Goal: Task Accomplishment & Management: Complete application form

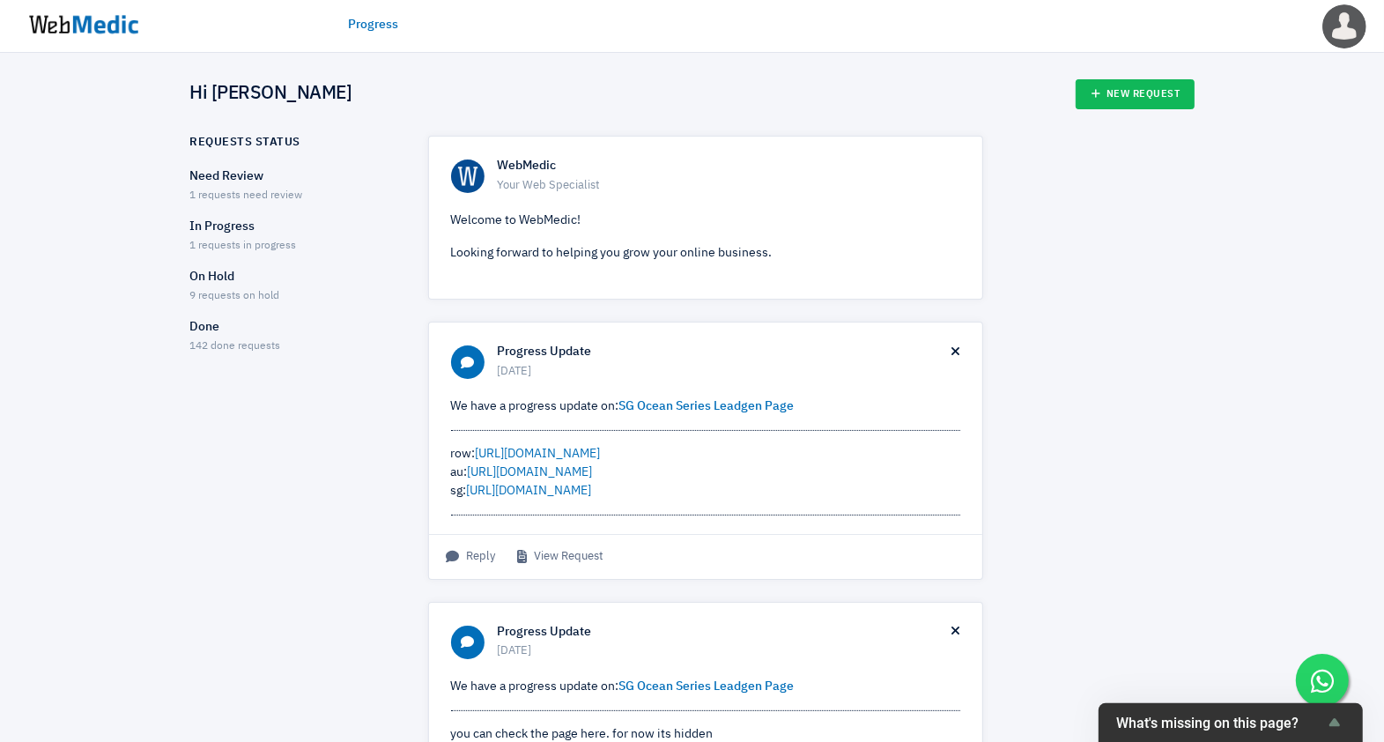
click at [252, 194] on span "1 requests need review" at bounding box center [246, 195] width 113 height 11
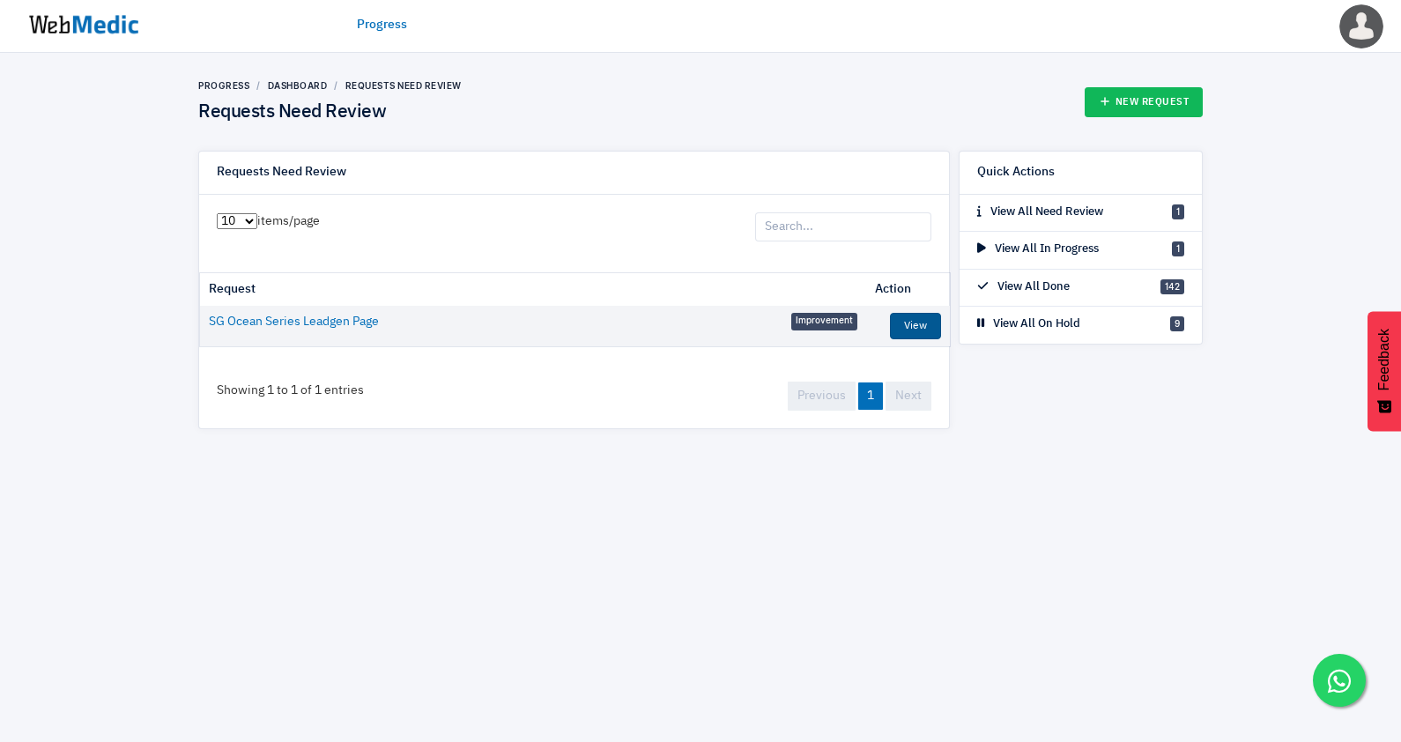
click at [923, 330] on link "View" at bounding box center [915, 326] width 51 height 26
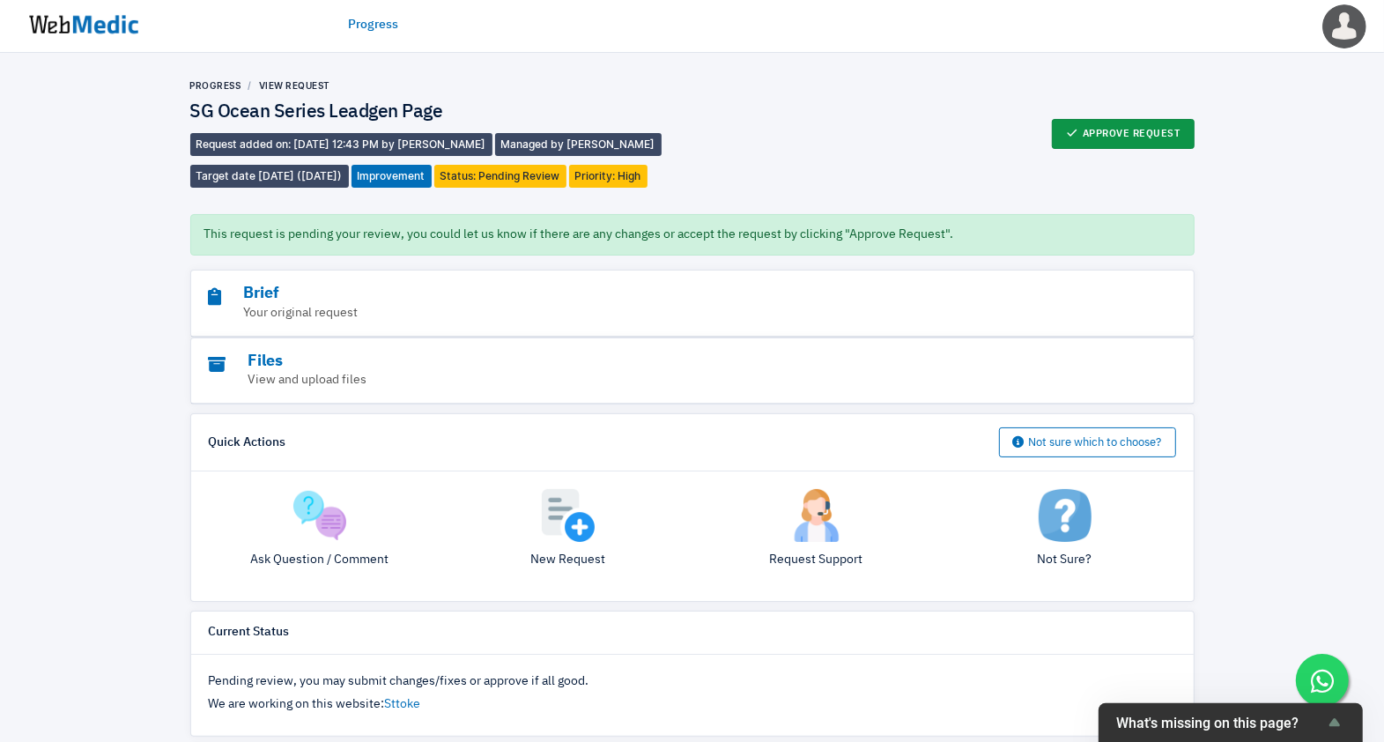
click at [1093, 137] on button "Approve Request" at bounding box center [1123, 134] width 143 height 30
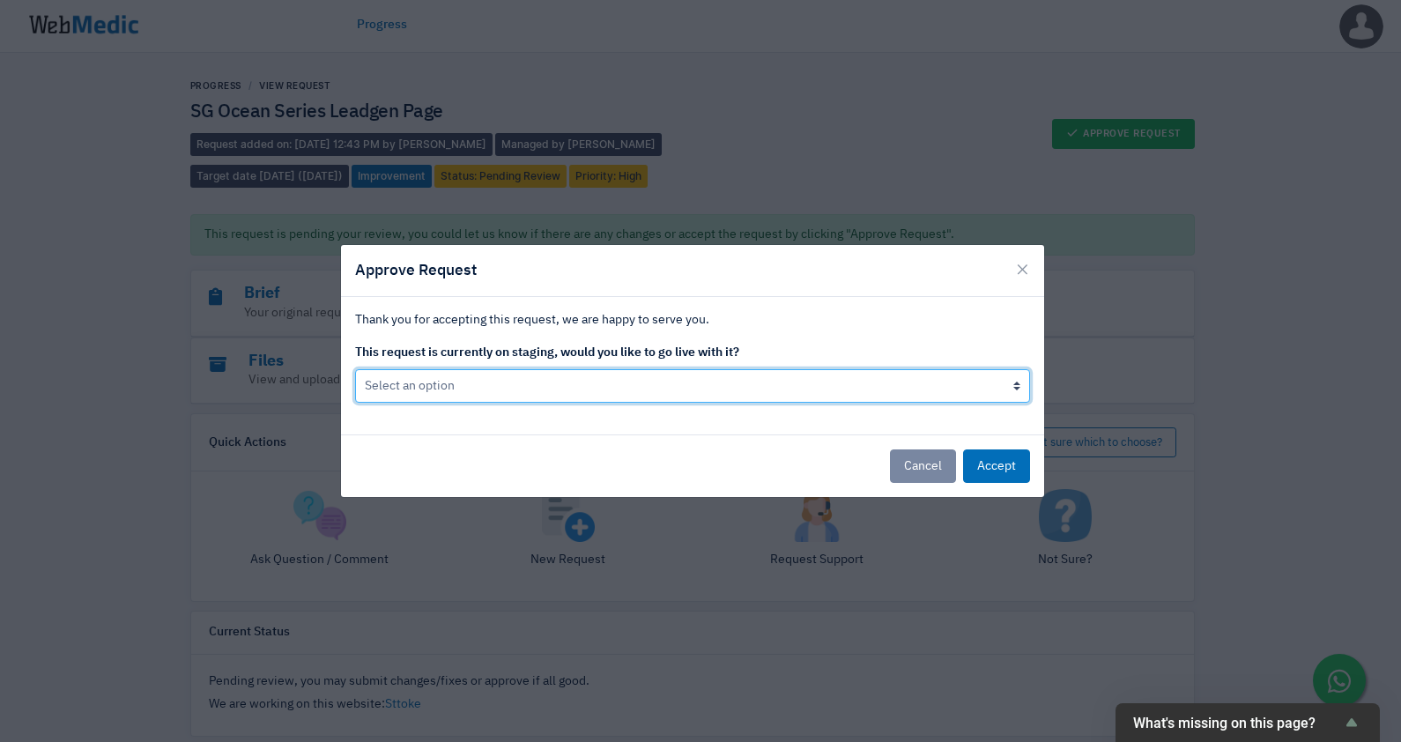
click at [690, 379] on select "Select an option Yes go live Accept request but don't go live yet" at bounding box center [692, 385] width 675 height 33
select select "1"
click at [355, 369] on select "Select an option Yes go live Accept request but don't go live yet" at bounding box center [692, 385] width 675 height 33
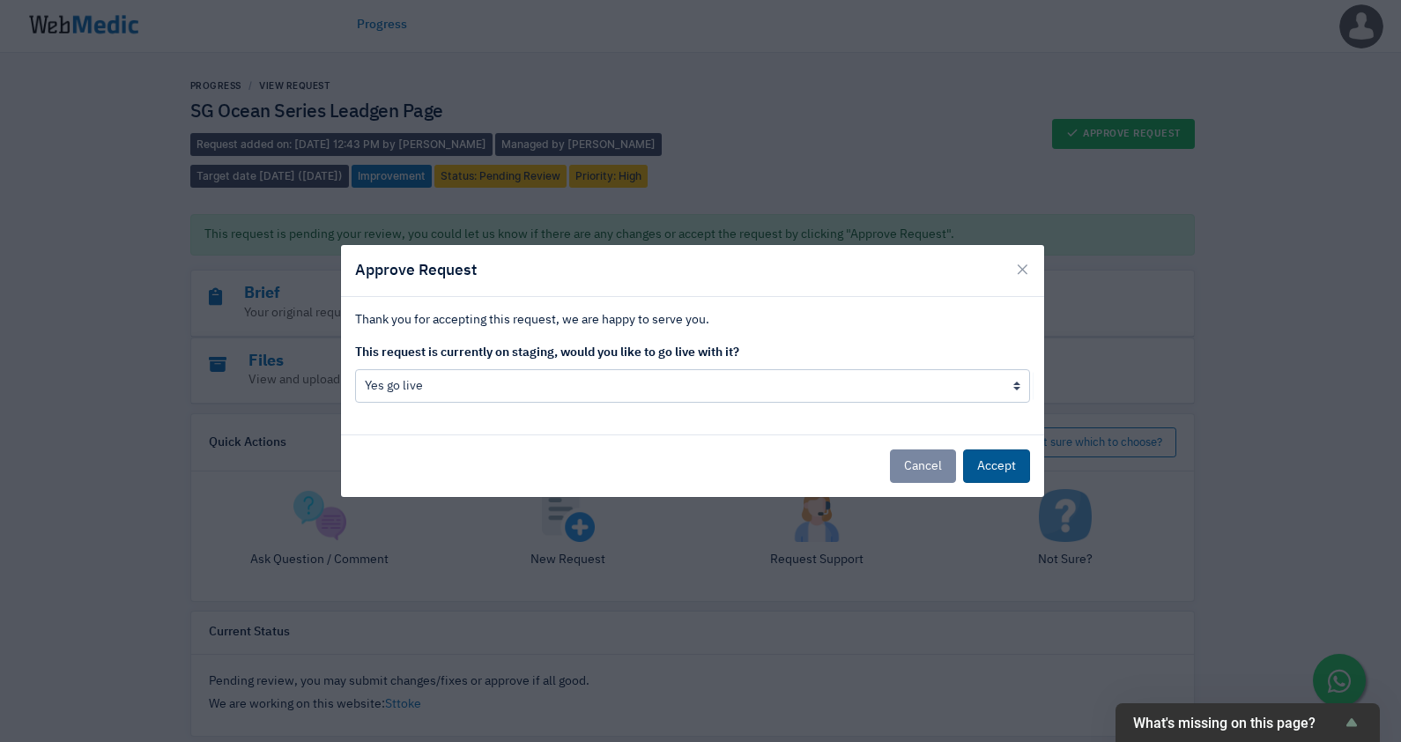
click at [991, 466] on button "Accept" at bounding box center [996, 465] width 67 height 33
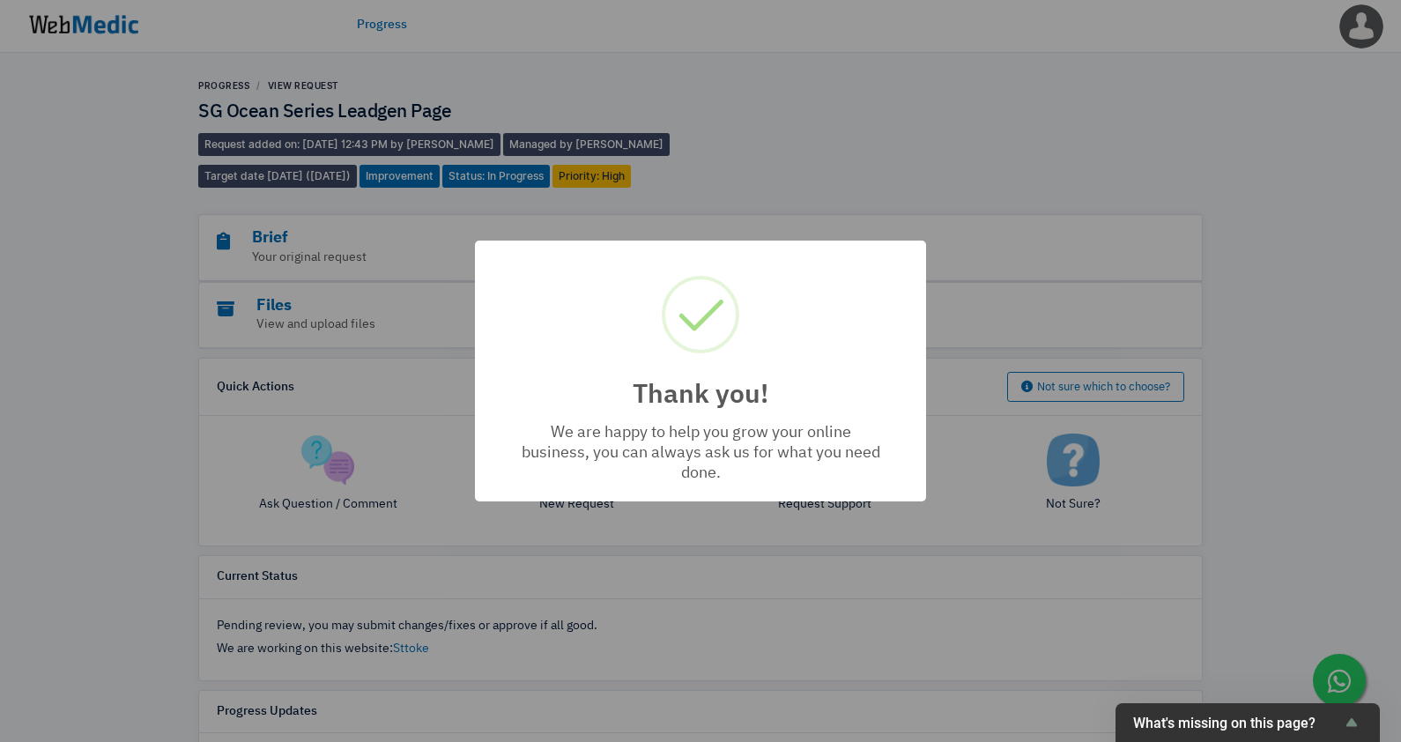
click at [89, 35] on div "Thank you! × We are happy to help you grow your online business, you can always…" at bounding box center [700, 371] width 1401 height 742
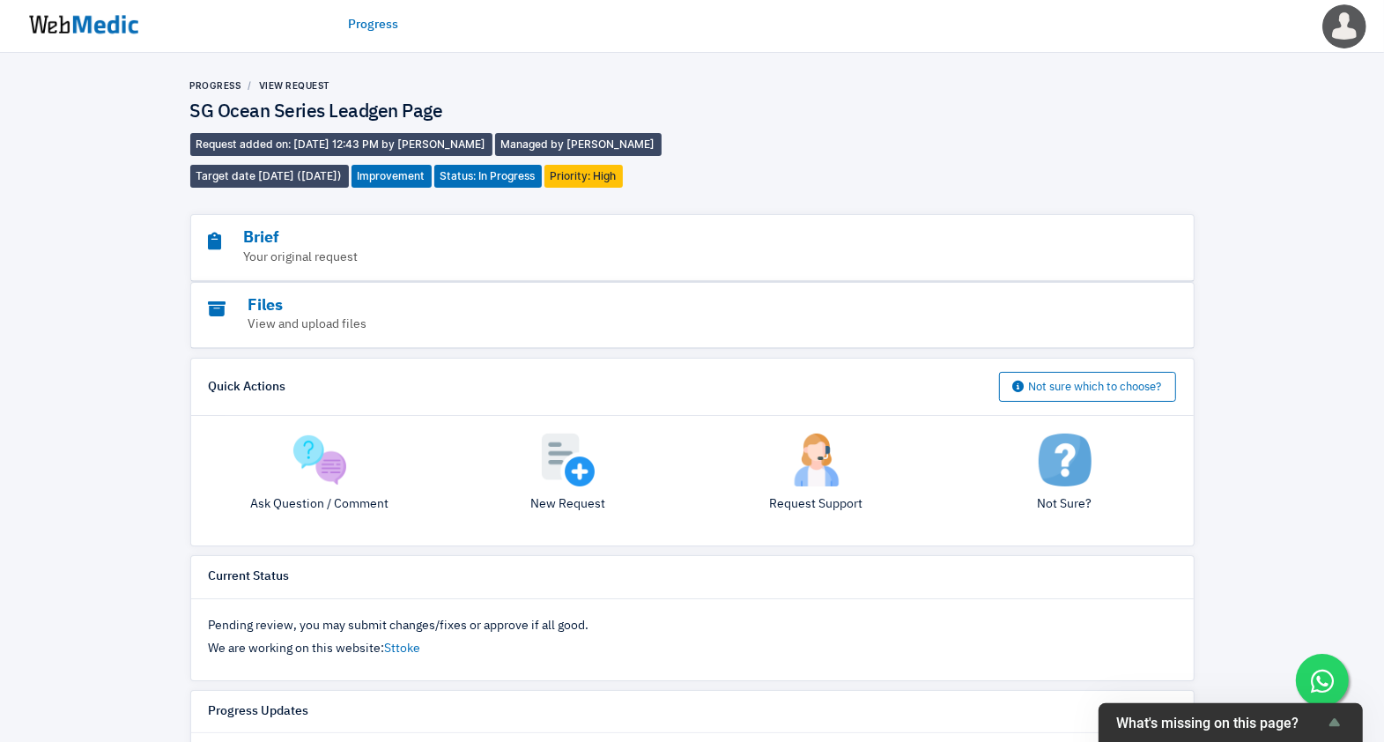
click at [89, 35] on img at bounding box center [84, 24] width 132 height 55
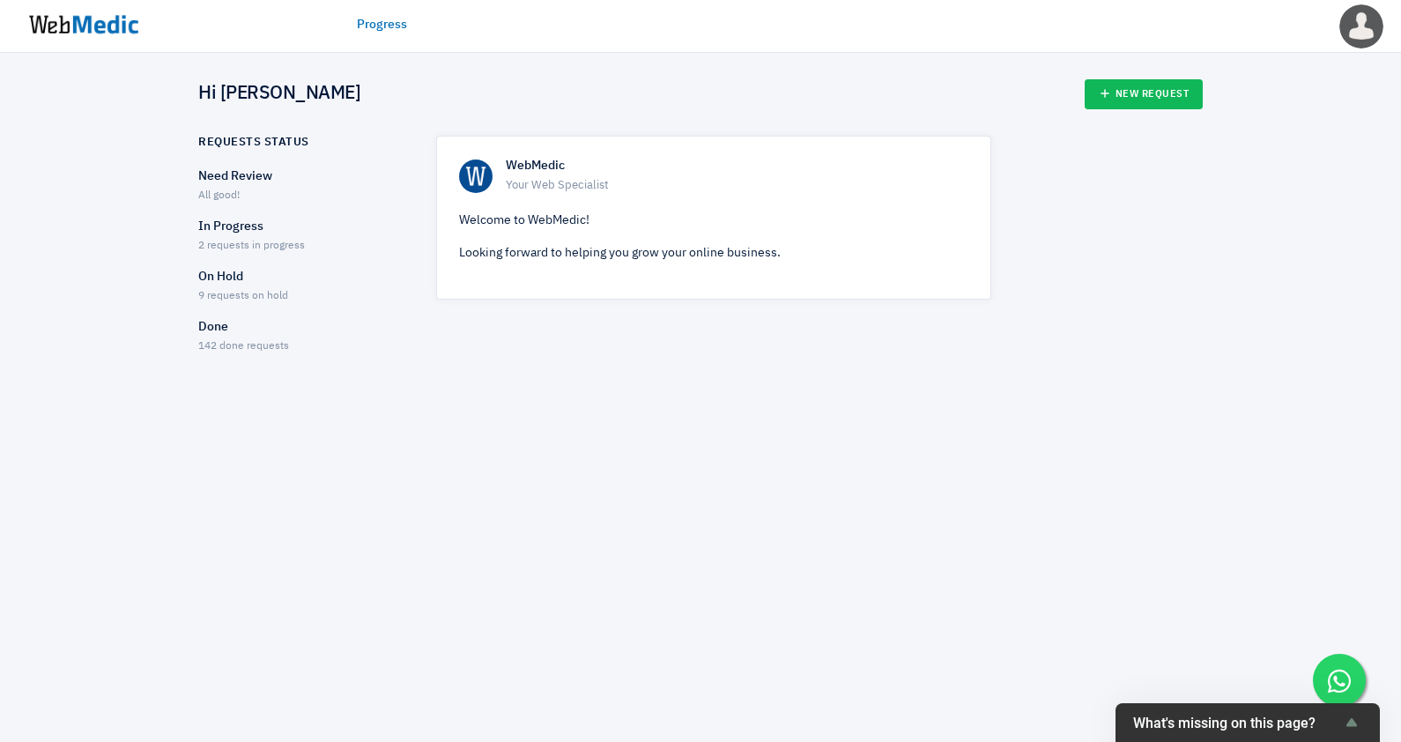
click at [265, 235] on div "In Progress 2 requests in progress" at bounding box center [301, 236] width 207 height 37
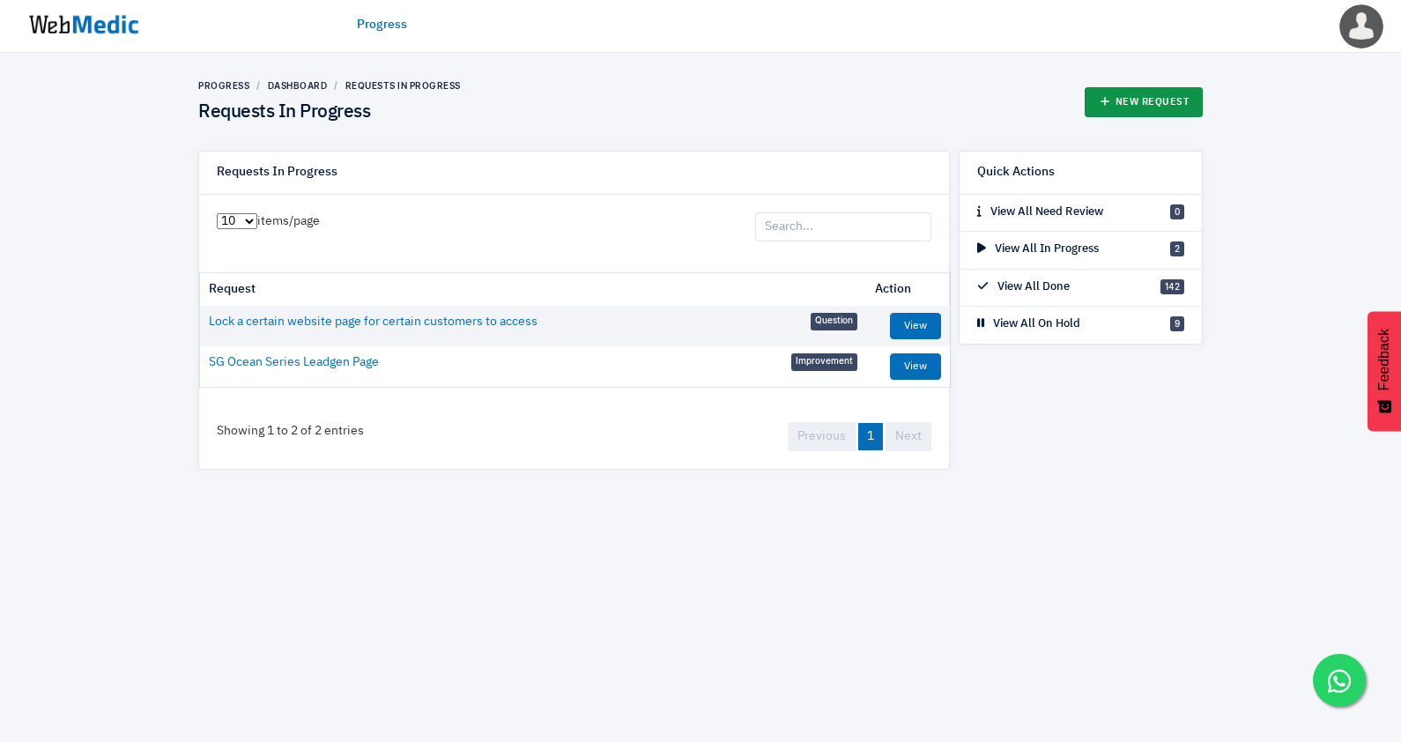
click at [1117, 88] on link "New Request" at bounding box center [1144, 102] width 119 height 30
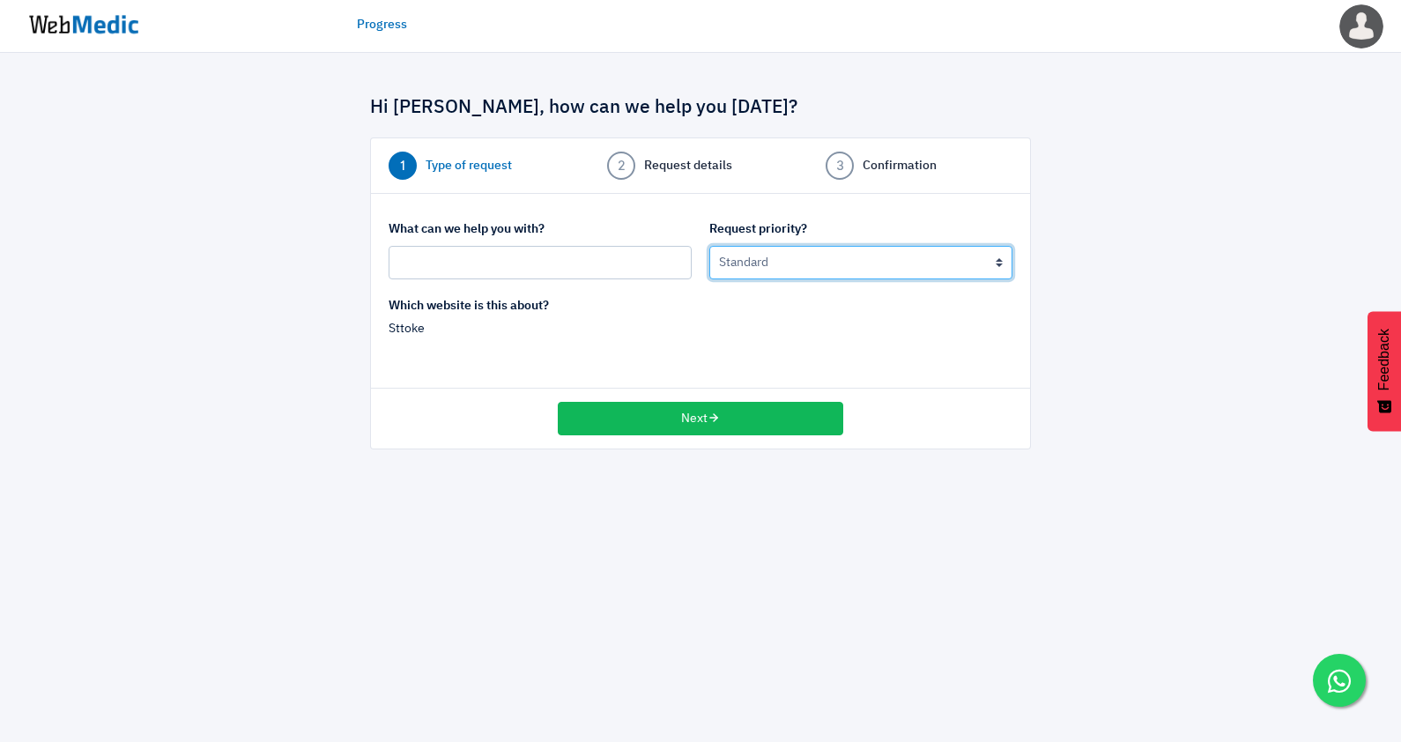
click at [769, 278] on select "Urgent: this is a mission critical issue High: this needs to be prioritized bef…" at bounding box center [860, 262] width 303 height 33
select select "2"
click at [709, 246] on select "Urgent: this is a mission critical issue High: this needs to be prioritized bef…" at bounding box center [860, 262] width 303 height 33
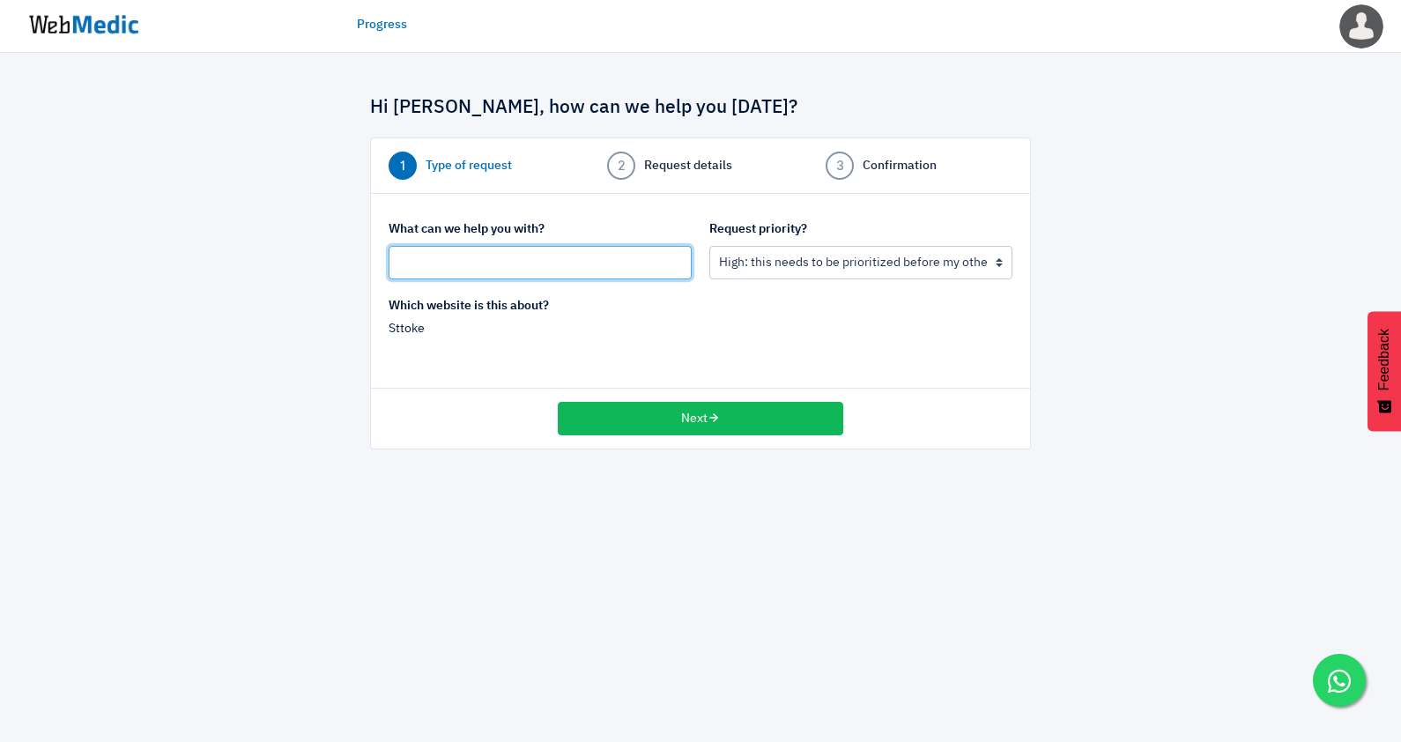
click at [586, 265] on input "text" at bounding box center [540, 262] width 303 height 33
type input "C"
type input "O"
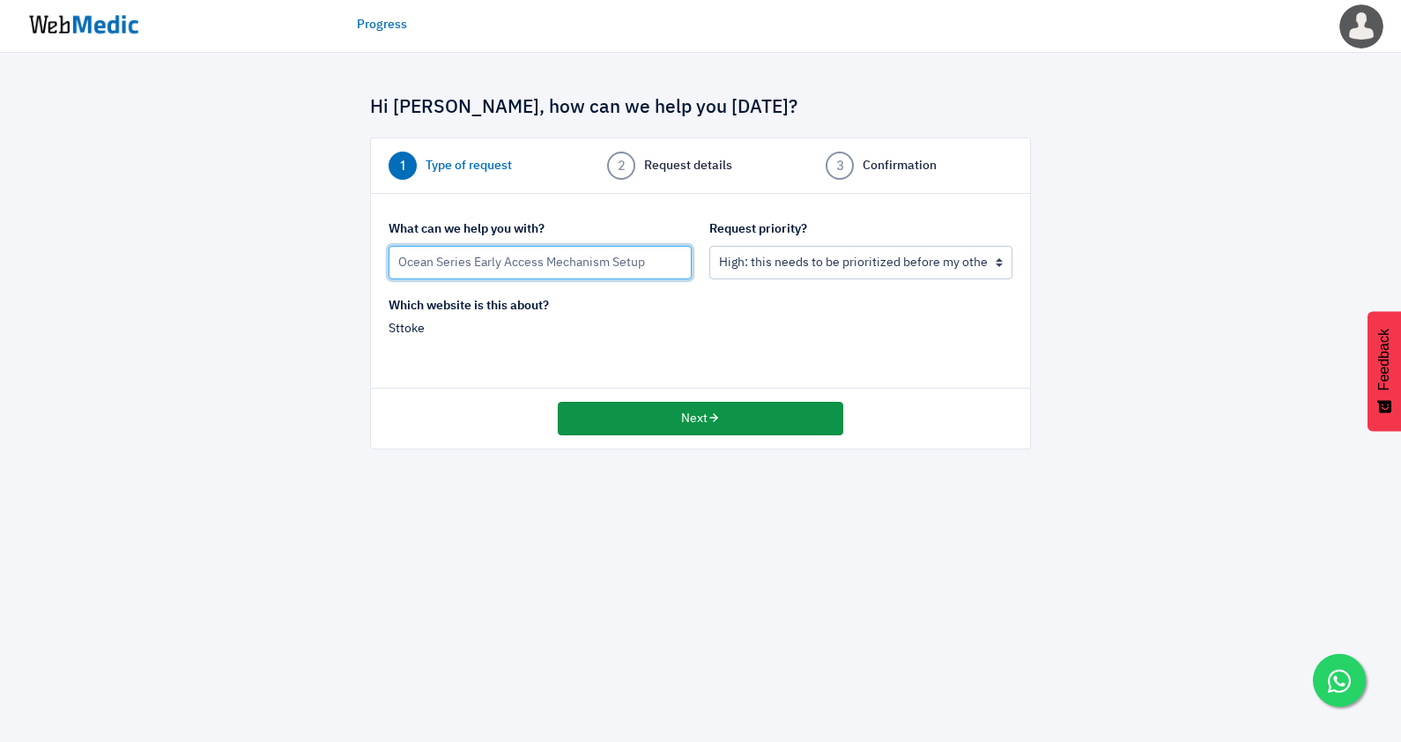
type input "Ocean Series Early Access Mechanism Setup"
click at [728, 419] on button "Next" at bounding box center [700, 418] width 285 height 33
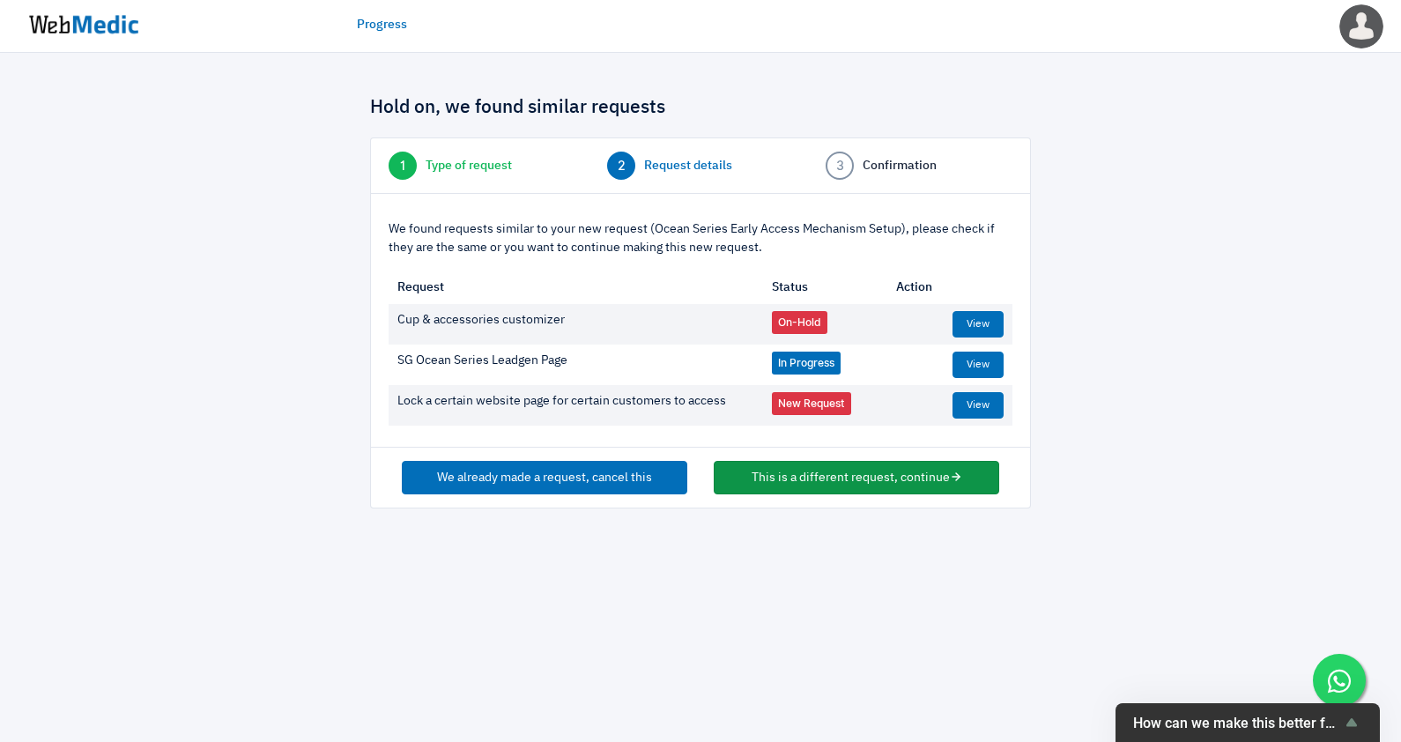
click at [794, 476] on button "This is a different request, continue" at bounding box center [856, 477] width 285 height 33
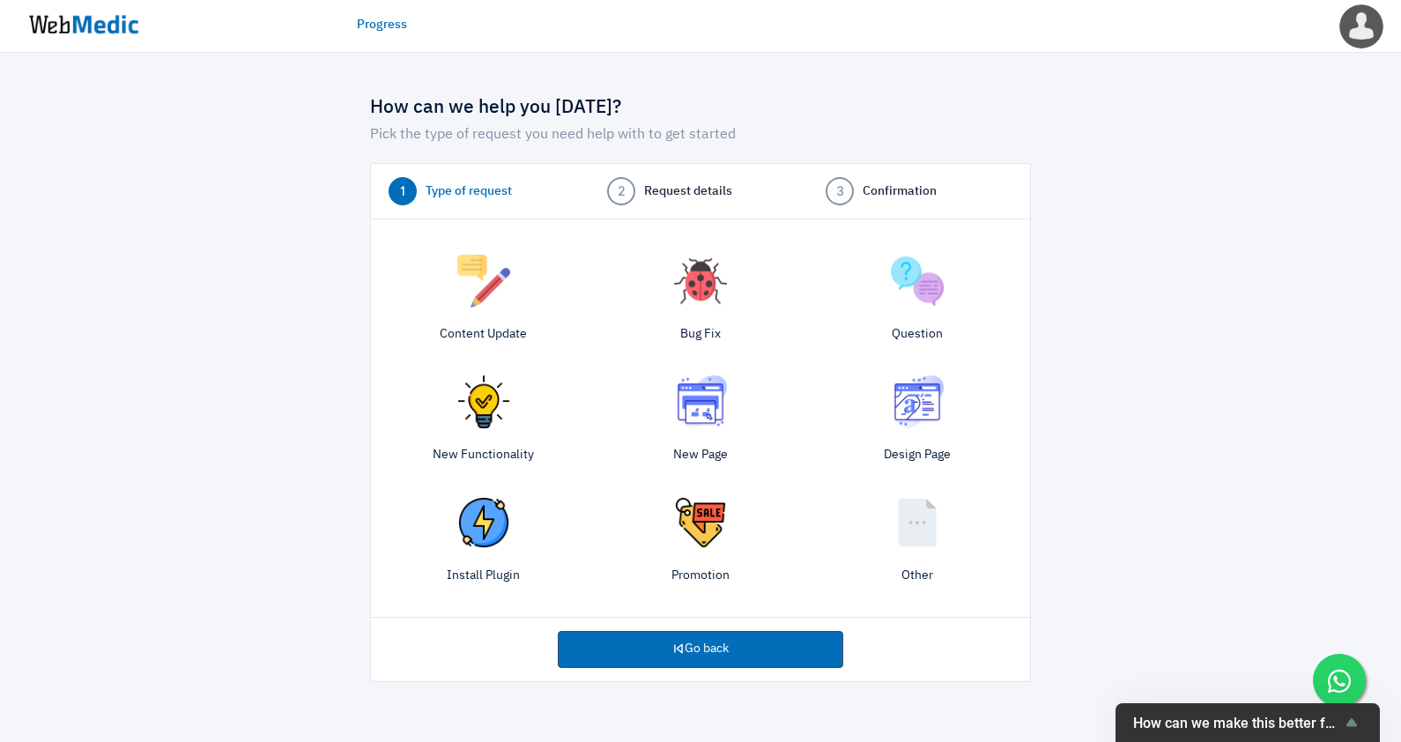
click at [689, 532] on img at bounding box center [700, 522] width 53 height 53
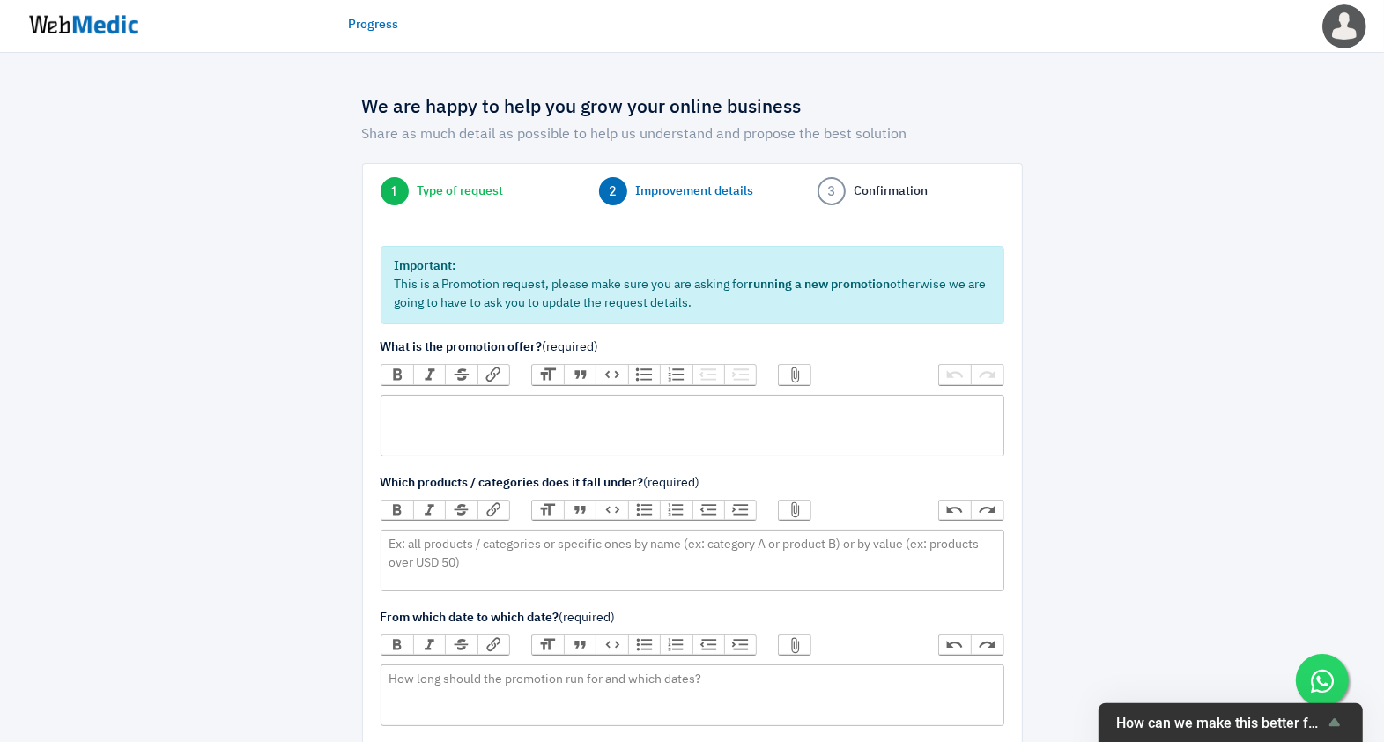
click at [526, 416] on trix-editor at bounding box center [693, 426] width 624 height 62
click at [795, 404] on div "Customers will use a discount code provided on an EDM we send to them, to claim…" at bounding box center [692, 409] width 607 height 19
click at [945, 405] on div "Customers will use a discount code provided on an EDM we send to them to claim …" at bounding box center [692, 409] width 607 height 19
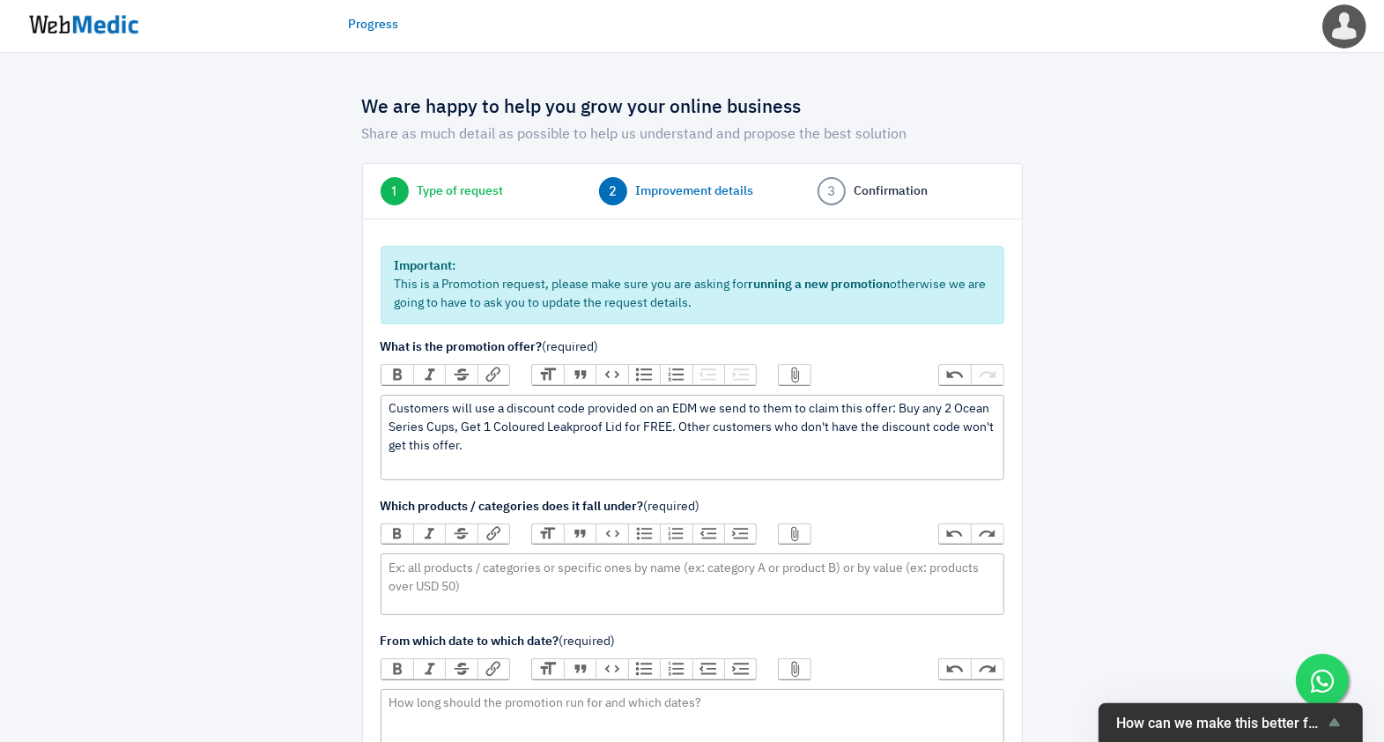
click at [412, 445] on div "Customers will use a discount code provided on an EDM we send to them to claim …" at bounding box center [692, 437] width 607 height 74
type trix-editor "<div>Customers will use a discount code provided on an EDM we send to them to c…"
click at [498, 575] on trix-editor at bounding box center [693, 584] width 624 height 62
click at [564, 571] on trix-editor at bounding box center [693, 584] width 624 height 62
type trix-editor "<div>b</div>"
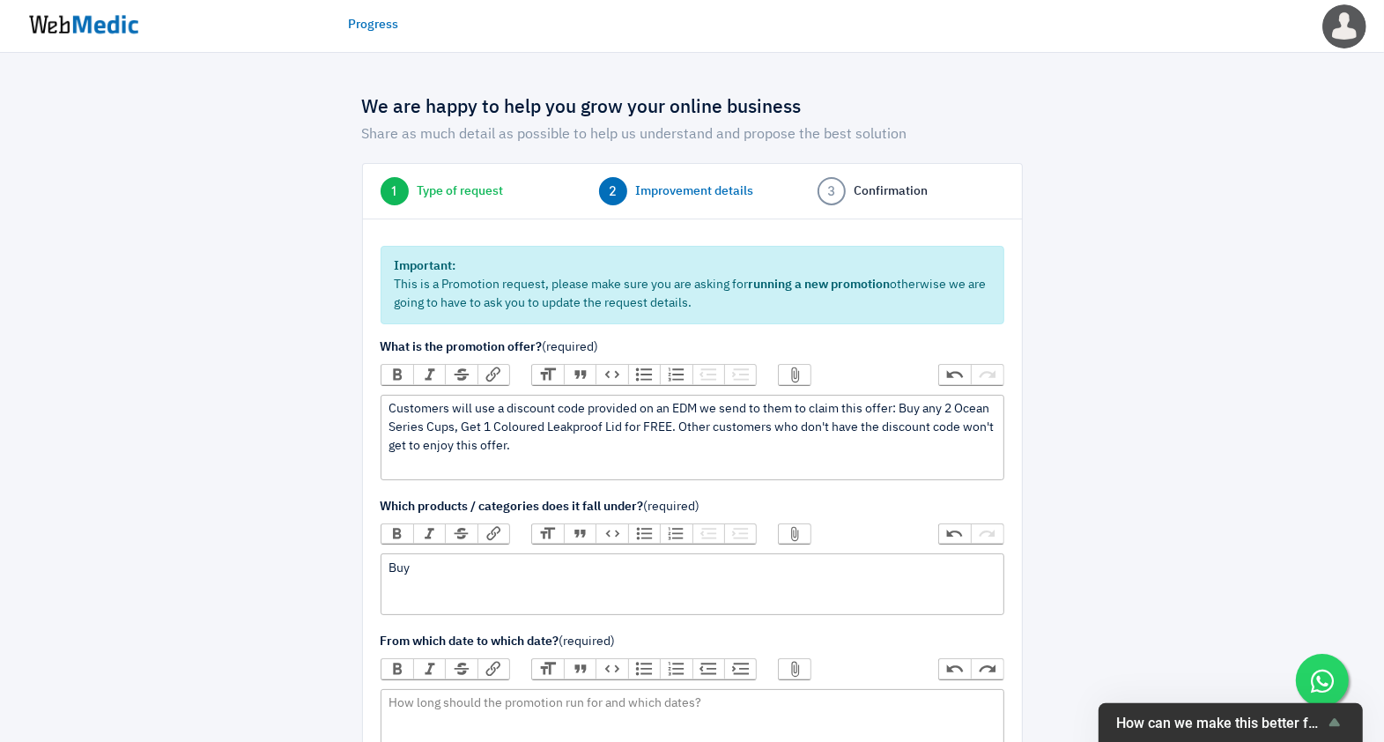
paste trix-editor "a href="https://admin.shopify.com/store/officialsttoke/products/10067002491182"…"
paste trix-editor "<div>Buy&nbsp;<a href="https://admin.shopify.com/store/officialsttoke/products/…"
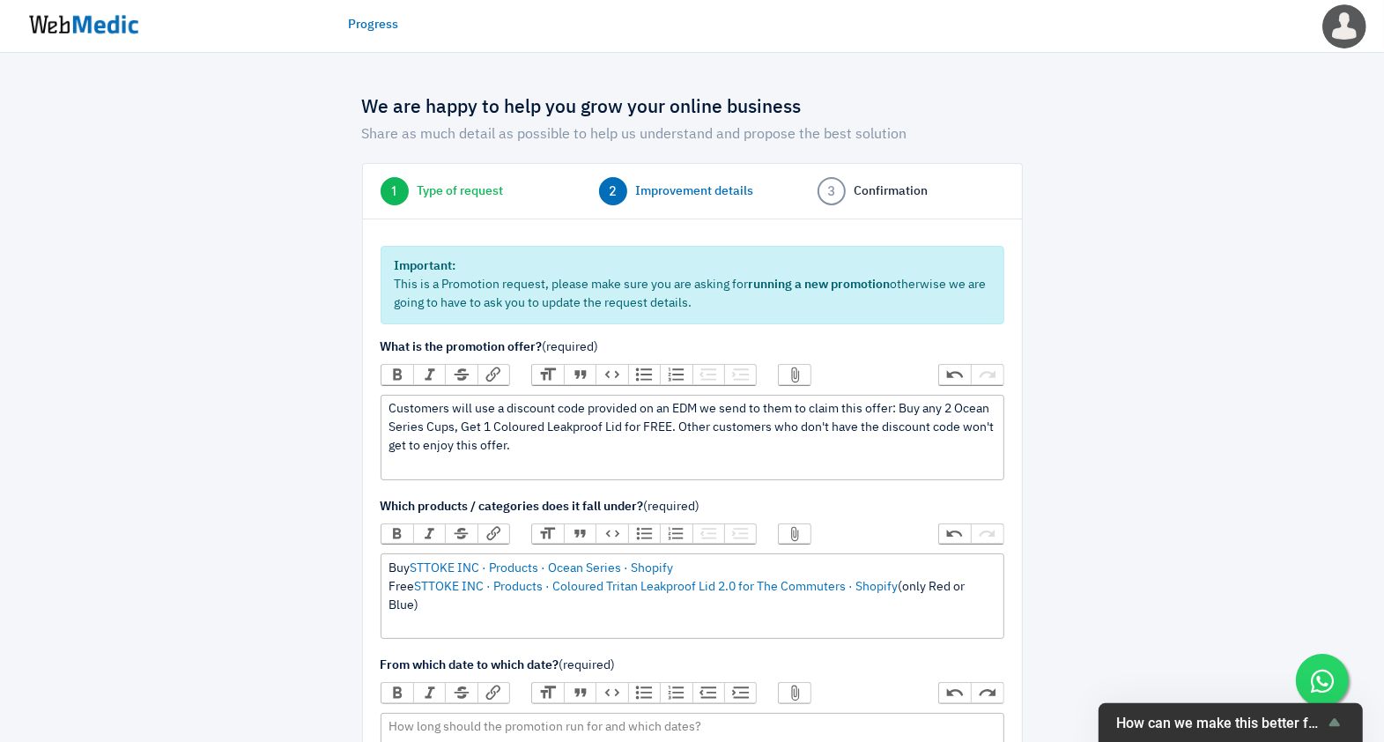
click at [455, 598] on div "Buy STTOKE INC · Products · Ocean Series · Shopify Free STTOKE INC · Products ·…" at bounding box center [692, 597] width 607 height 74
click at [560, 599] on div "Buy STTOKE INC · Products · Ocean Series · Shopify Free STTOKE INC · Products ·…" at bounding box center [692, 597] width 607 height 74
type trix-editor "<div>Buy&nbsp;<a href="https://admin.shopify.com/store/officialsttoke/products/…"
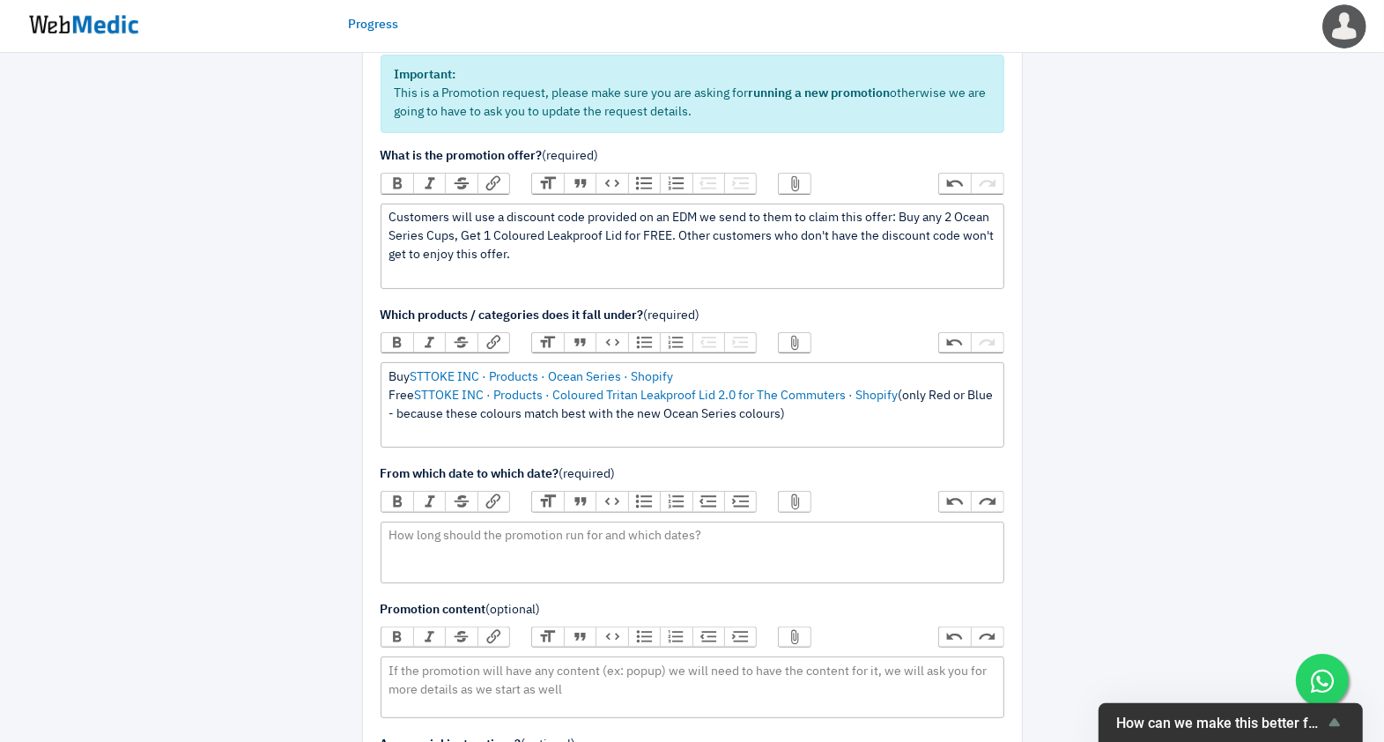
scroll to position [194, 0]
click at [570, 552] on trix-editor at bounding box center [693, 550] width 624 height 62
type trix-editor "<div>1 October 2025 10am MYT - 3 October 2025 11:59pm MYT</div>"
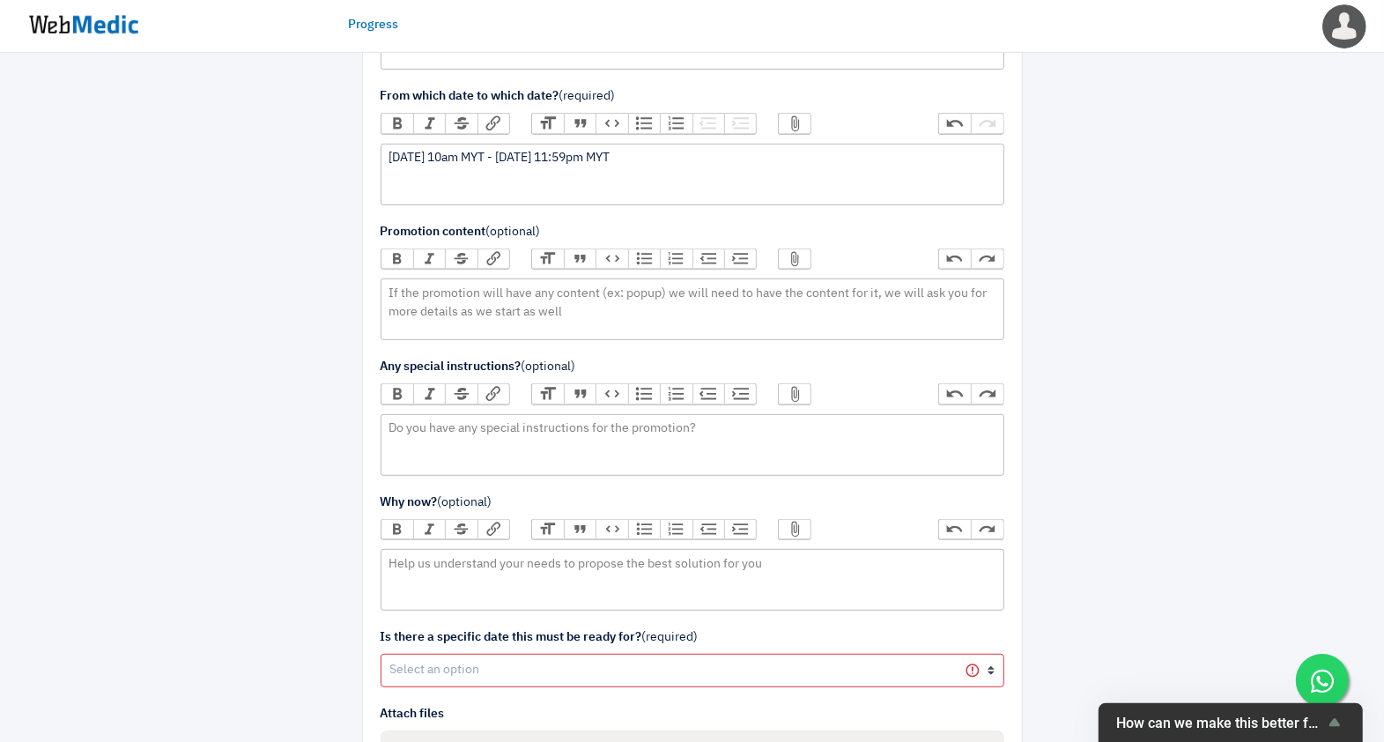
scroll to position [739, 0]
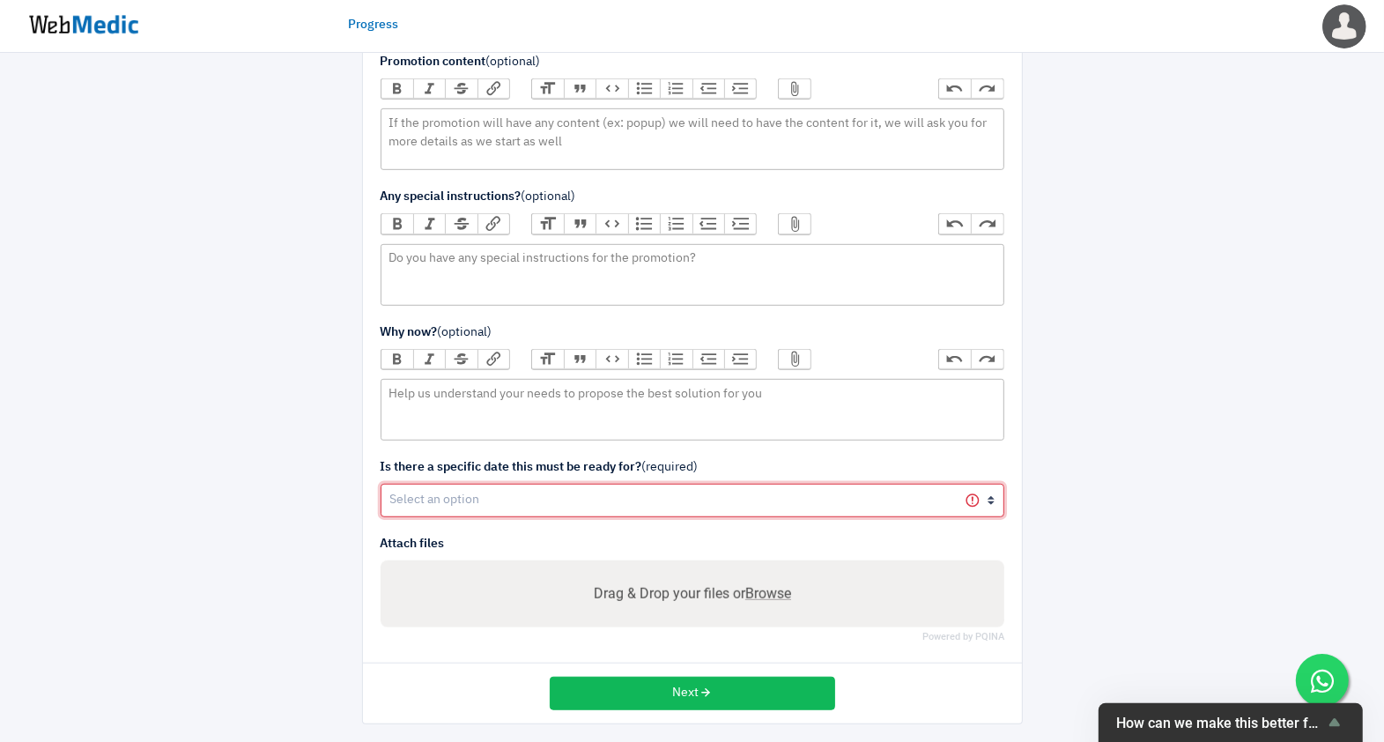
click at [556, 493] on select "Yes No" at bounding box center [693, 500] width 624 height 33
select select "1"
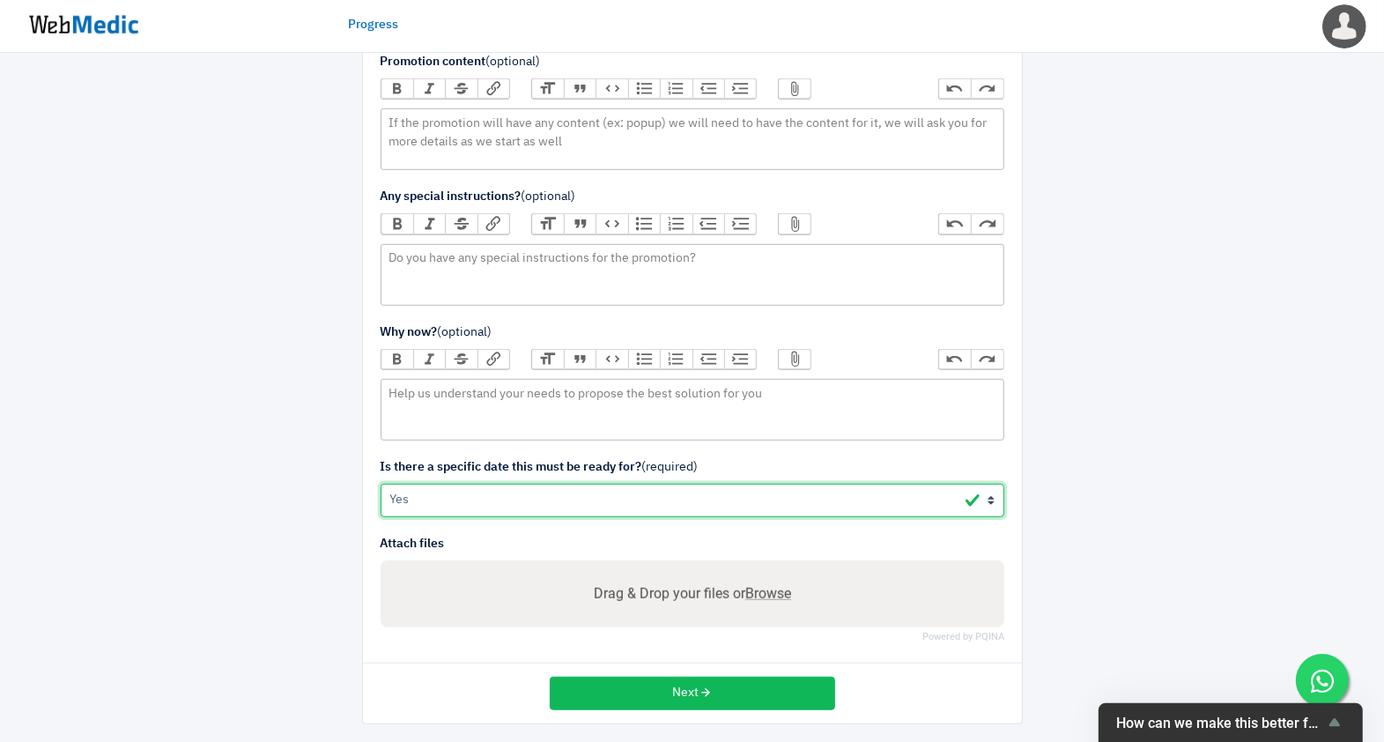
click at [381, 484] on select "Yes No" at bounding box center [693, 500] width 624 height 33
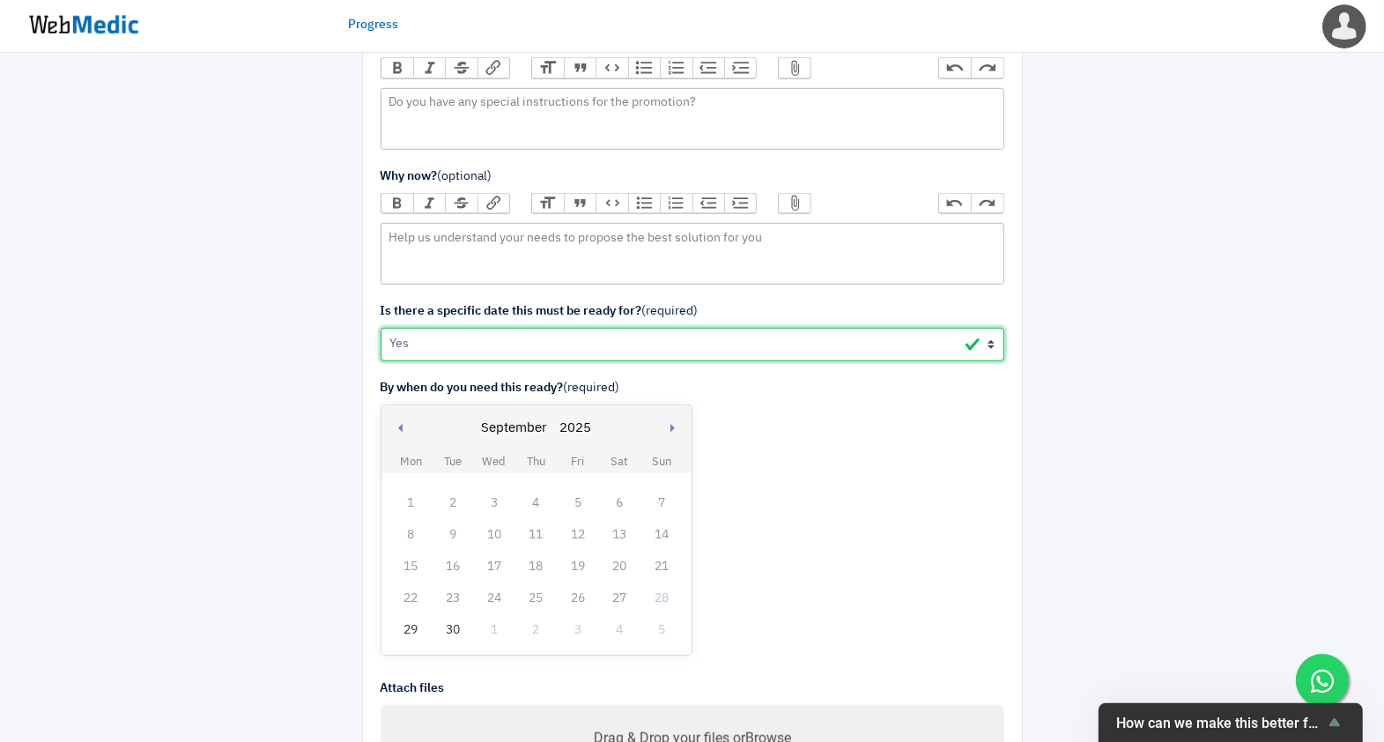
scroll to position [915, 0]
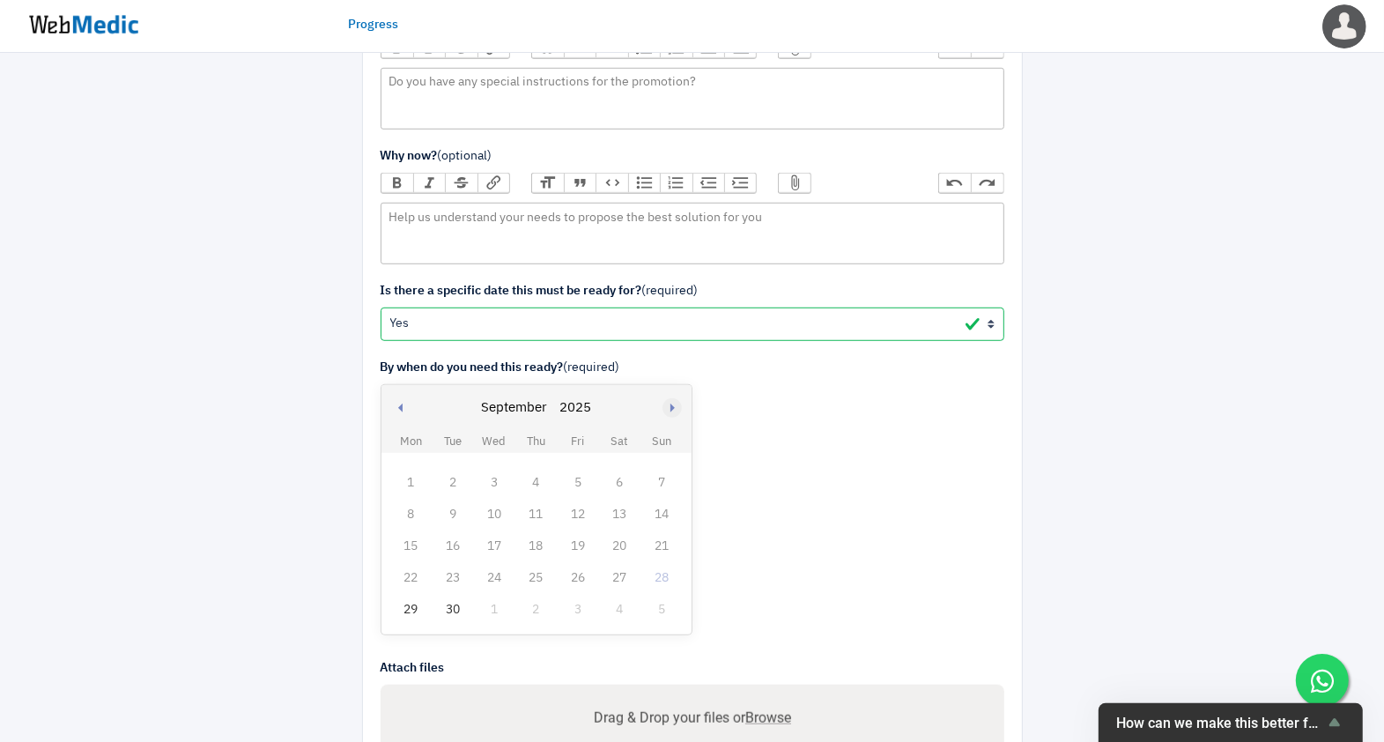
click at [667, 399] on button "Next month" at bounding box center [675, 408] width 44 height 47
click at [397, 406] on button "Previous month" at bounding box center [401, 408] width 44 height 47
select select "8"
click at [448, 602] on div "30" at bounding box center [452, 609] width 23 height 23
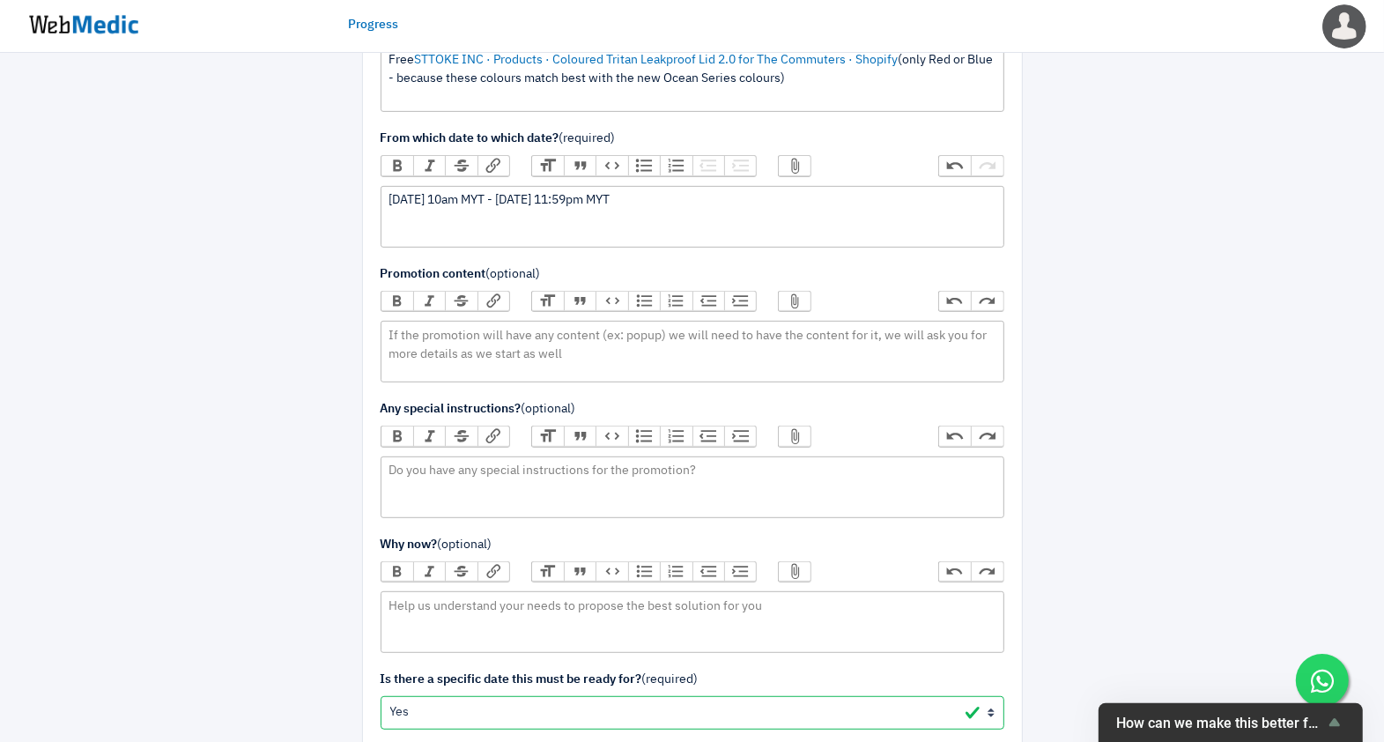
scroll to position [1040, 0]
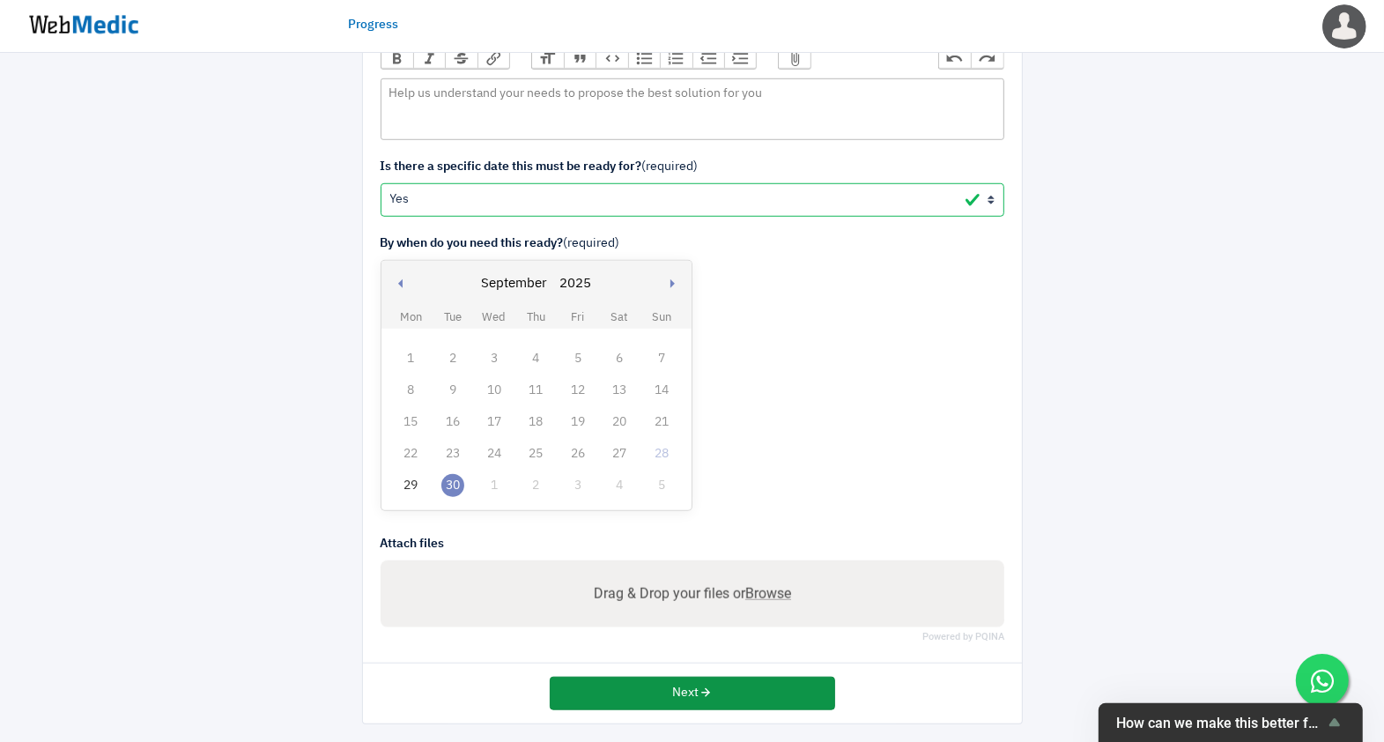
click at [705, 690] on icon "button" at bounding box center [706, 692] width 12 height 12
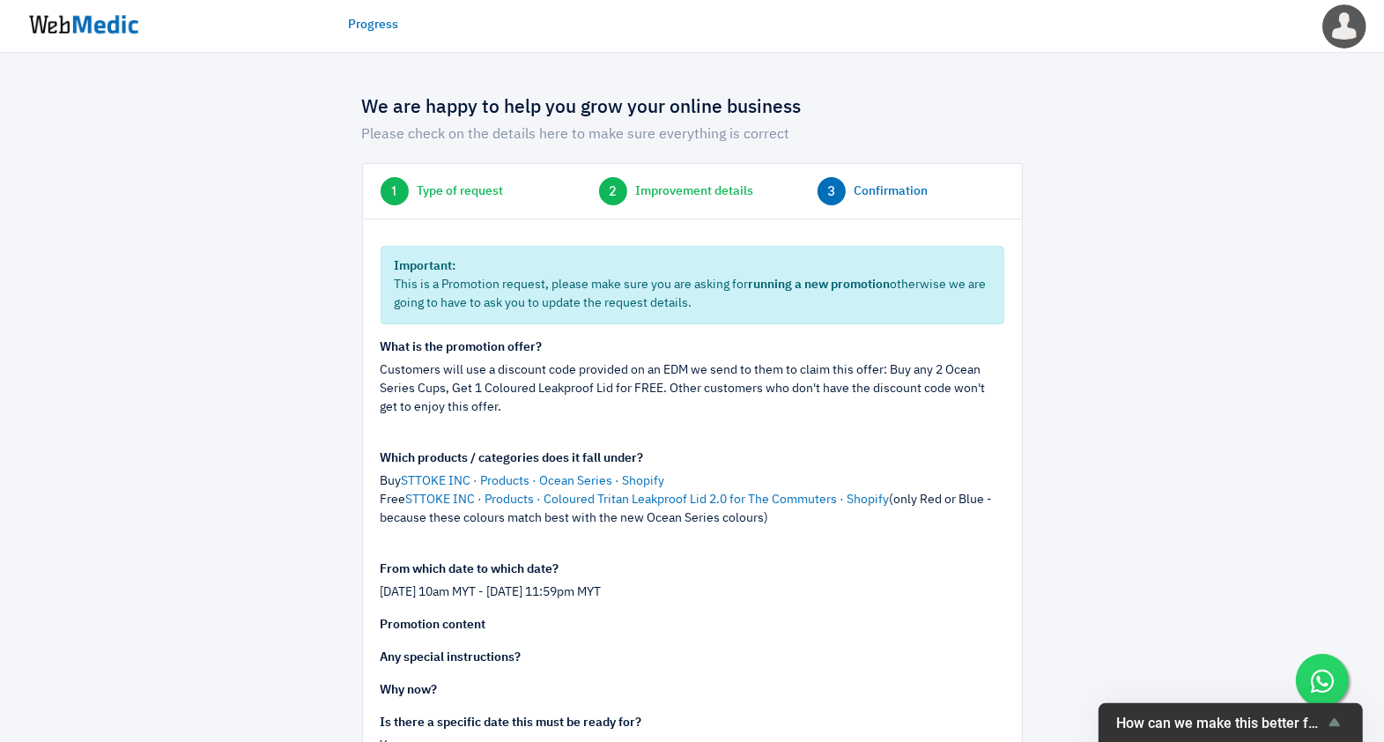
scroll to position [242, 0]
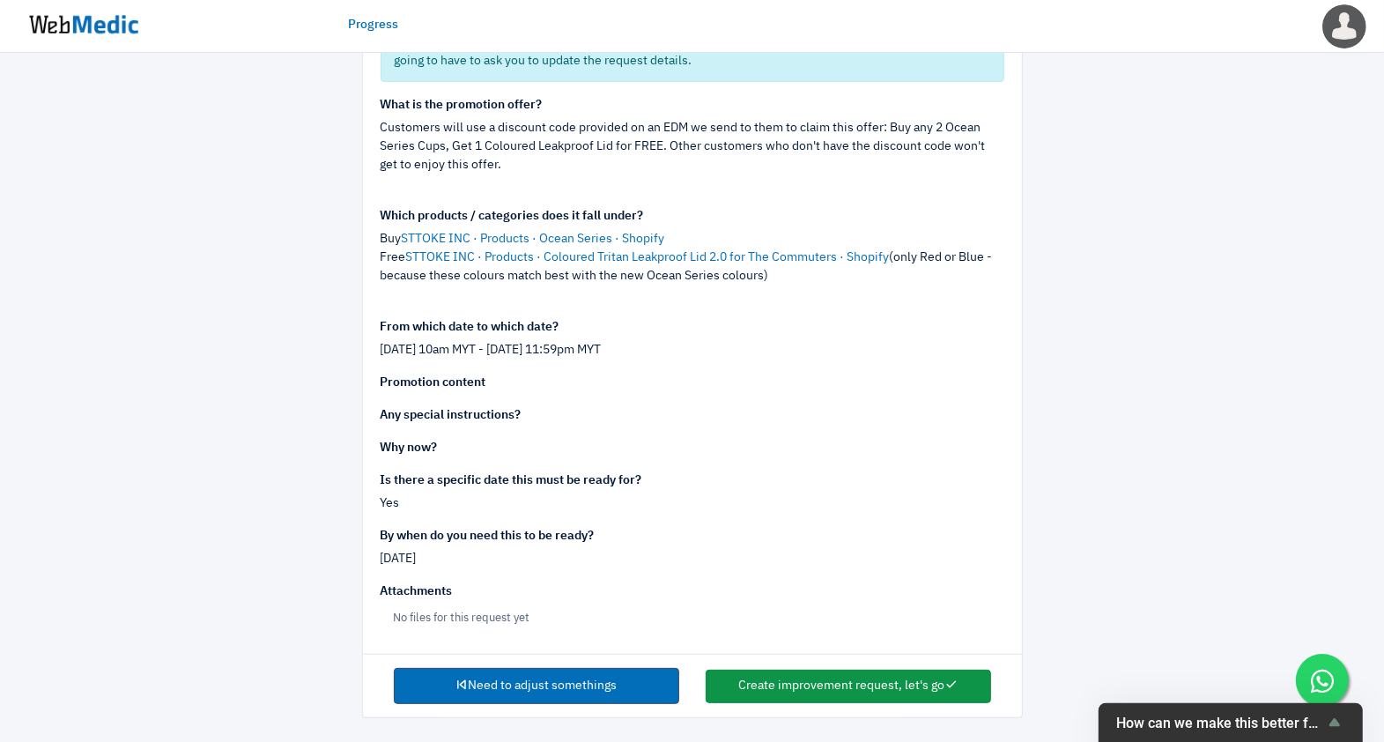
click at [817, 699] on button "Create improvement request, let's go" at bounding box center [848, 686] width 285 height 33
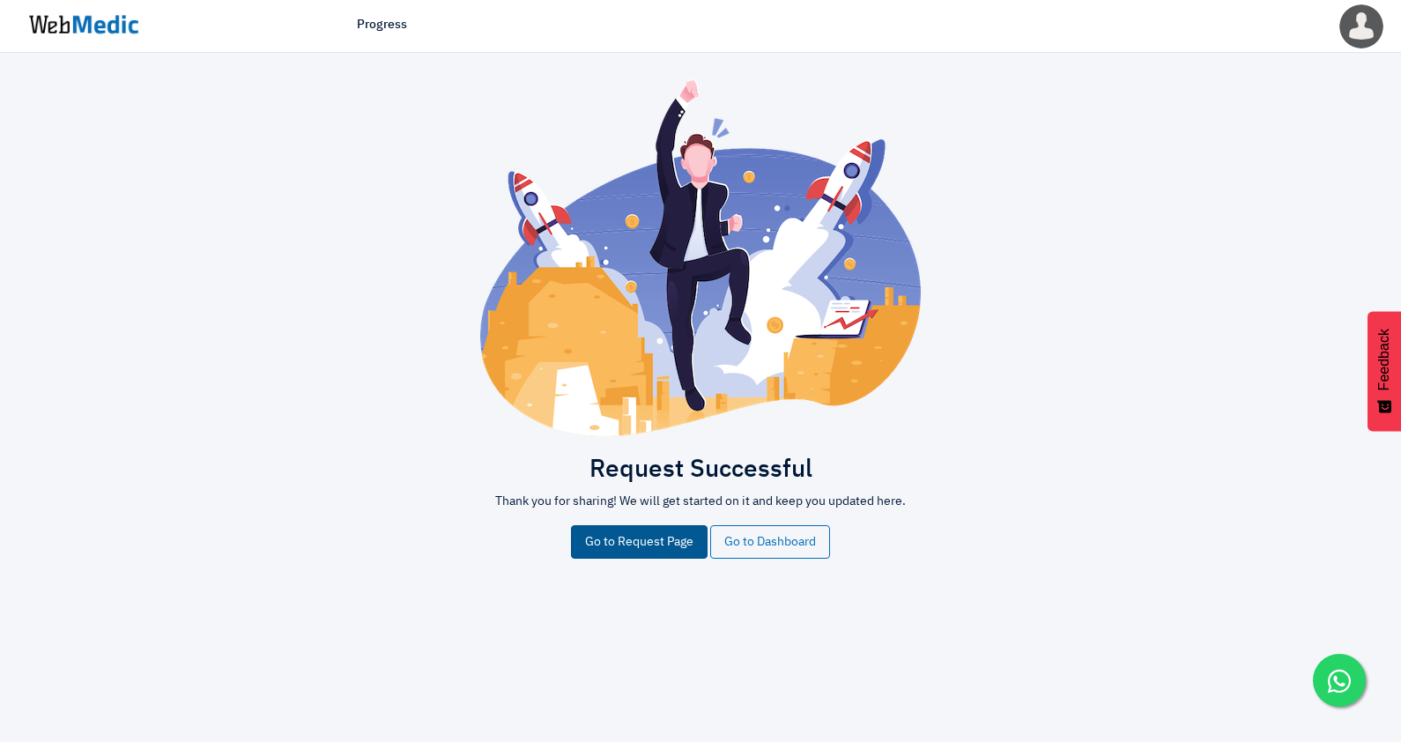
click at [633, 536] on link "Go to Request Page" at bounding box center [639, 541] width 137 height 33
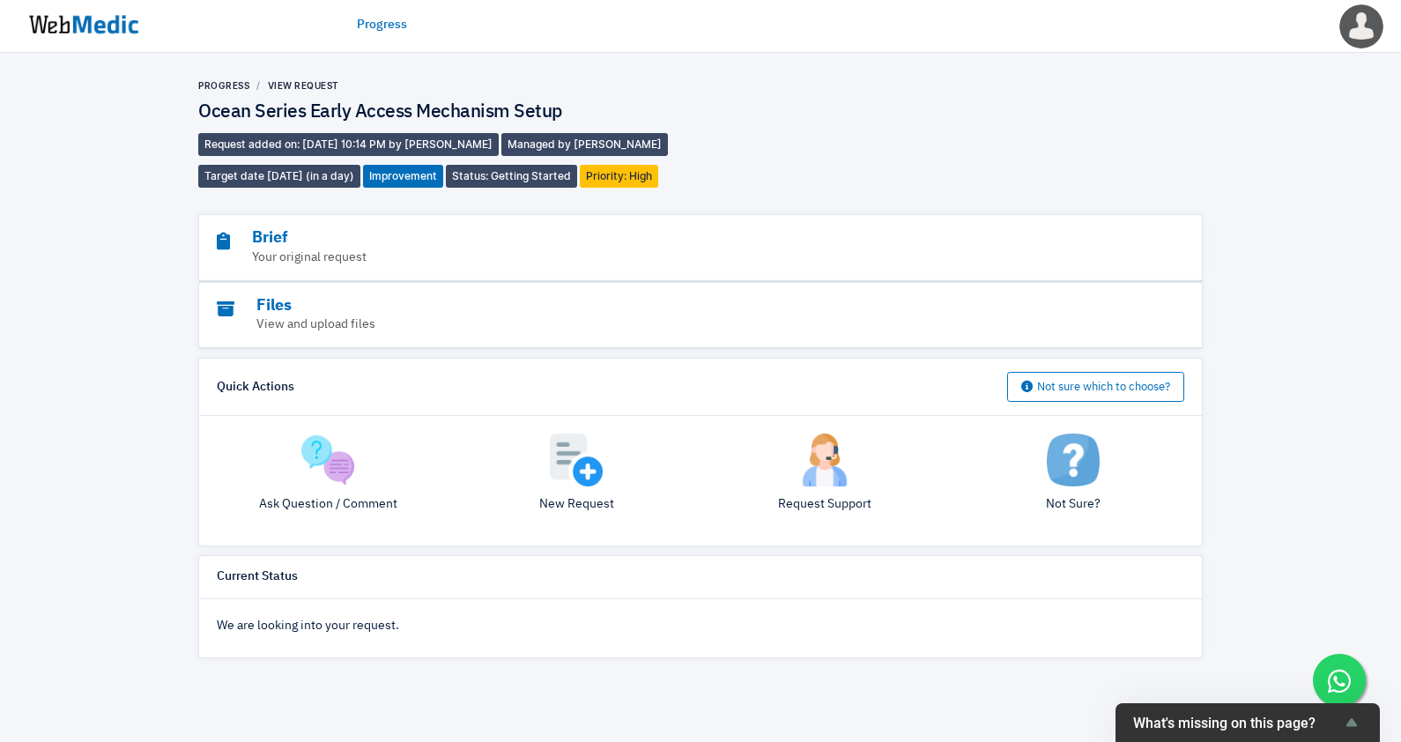
click at [104, 22] on img at bounding box center [84, 24] width 132 height 55
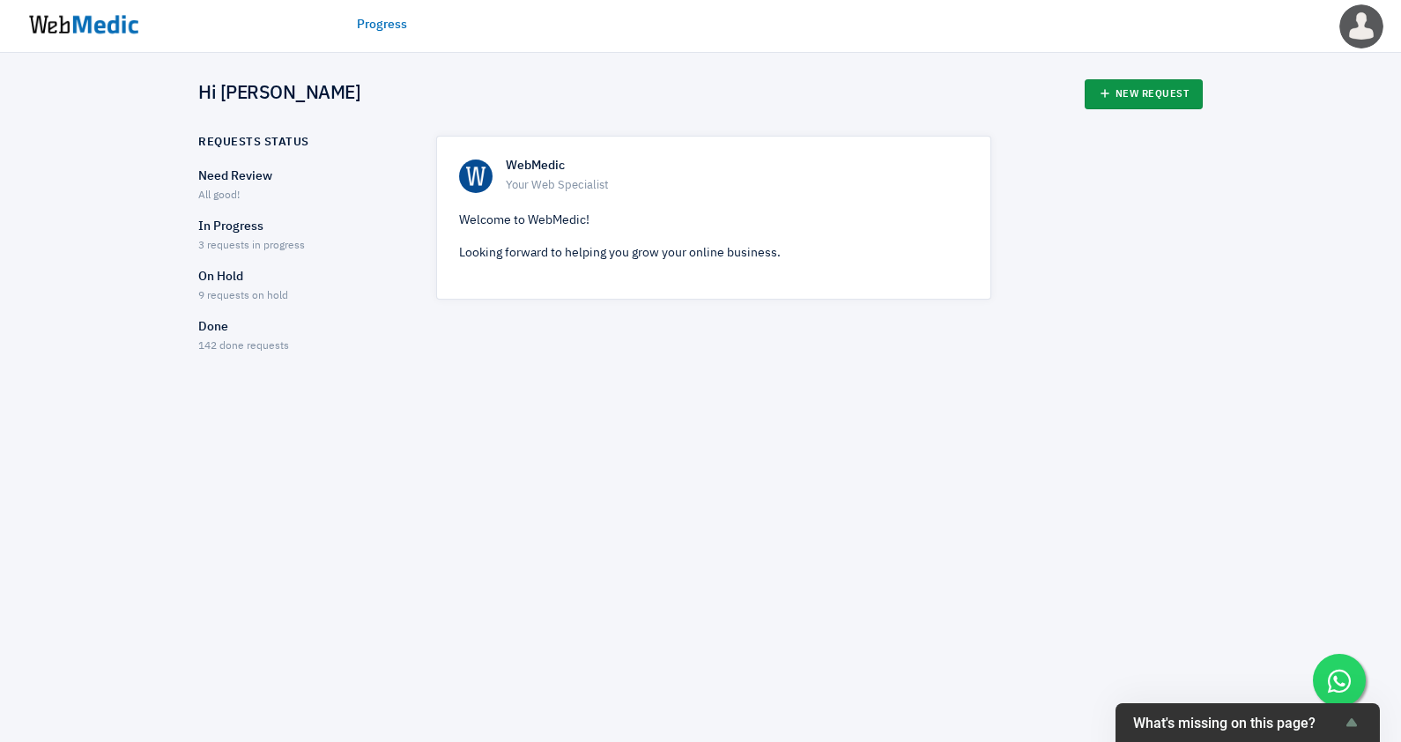
click at [1099, 98] on icon at bounding box center [1105, 93] width 12 height 12
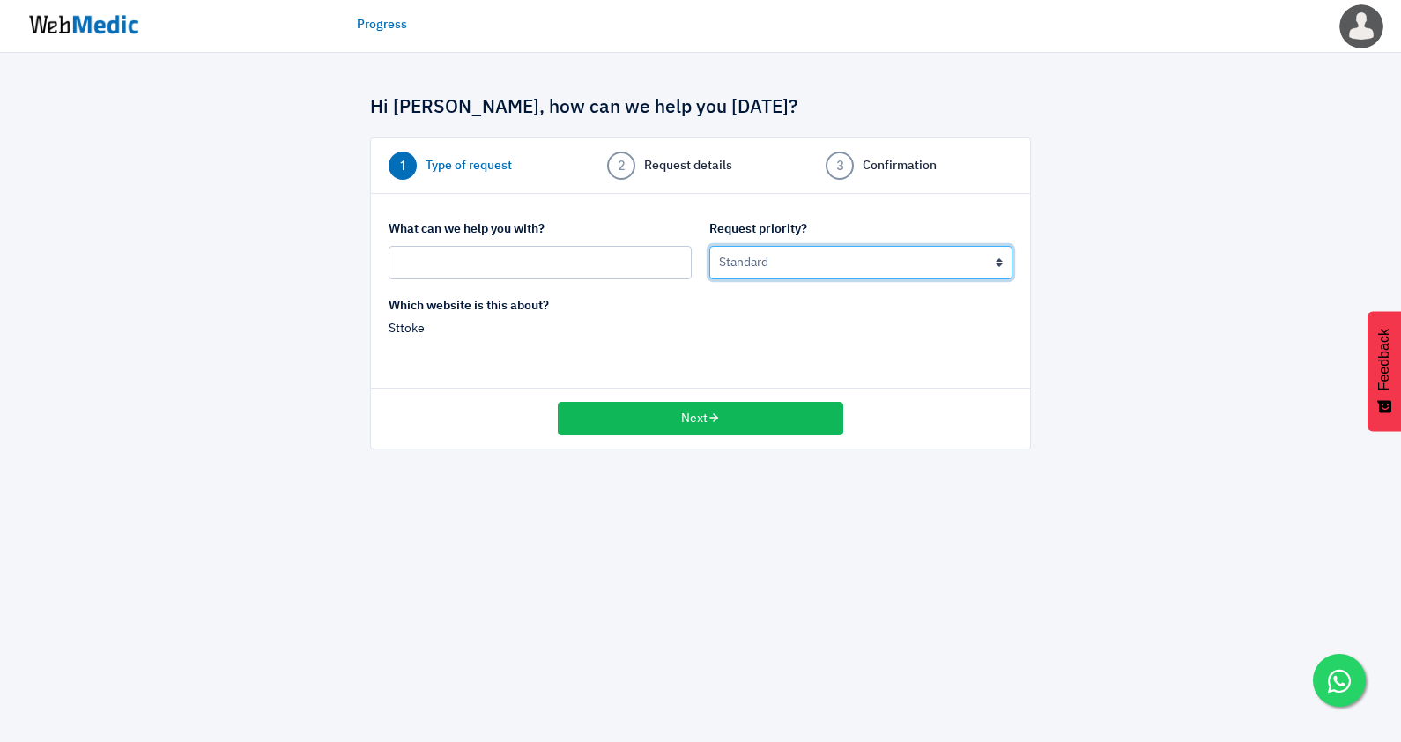
click at [715, 264] on select "Urgent: this is a mission critical issue High: this needs to be prioritized bef…" at bounding box center [860, 262] width 303 height 33
click at [709, 246] on select "Urgent: this is a mission critical issue High: this needs to be prioritized bef…" at bounding box center [860, 262] width 303 height 33
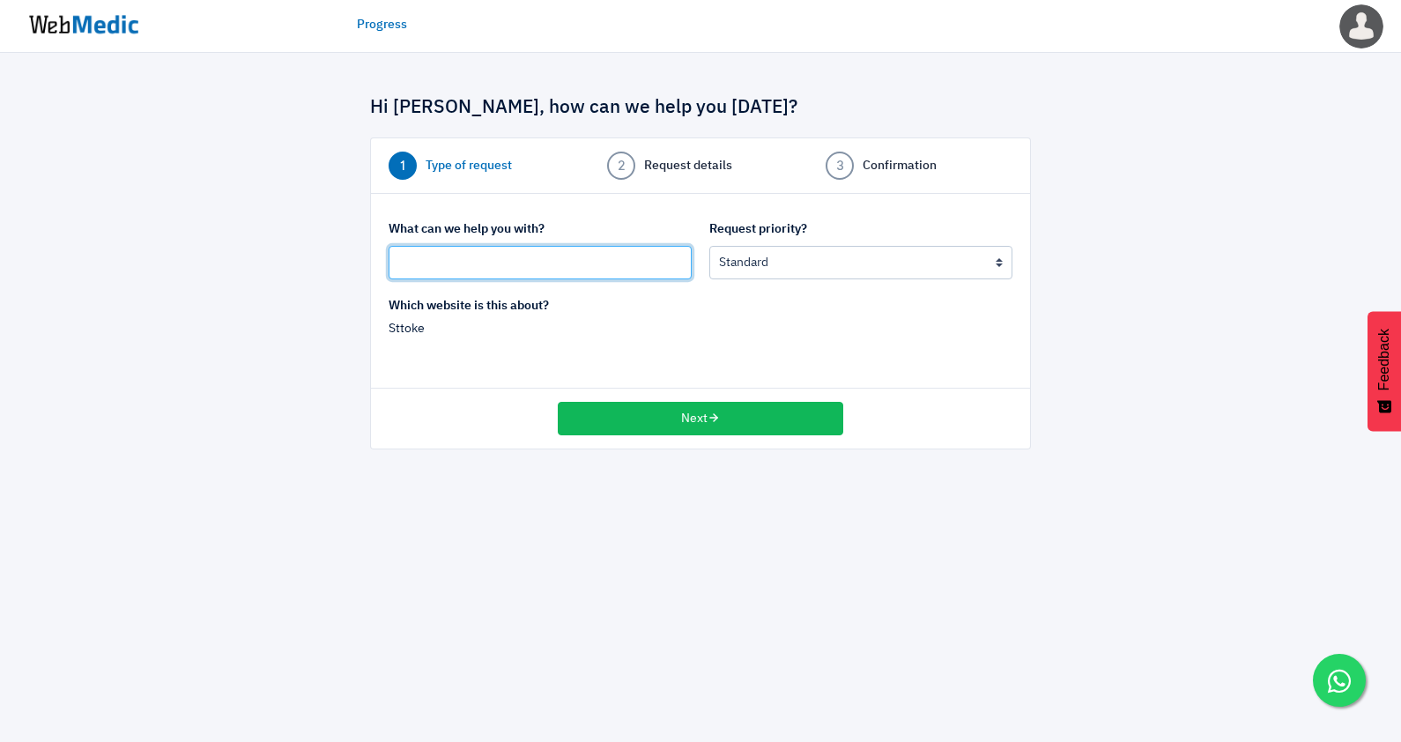
click at [570, 266] on input "text" at bounding box center [540, 262] width 303 height 33
click at [485, 263] on input "Ocean Series Public Launch Me" at bounding box center [540, 262] width 303 height 33
click at [596, 268] on input "Ocean Series Official Launch Me" at bounding box center [540, 262] width 303 height 33
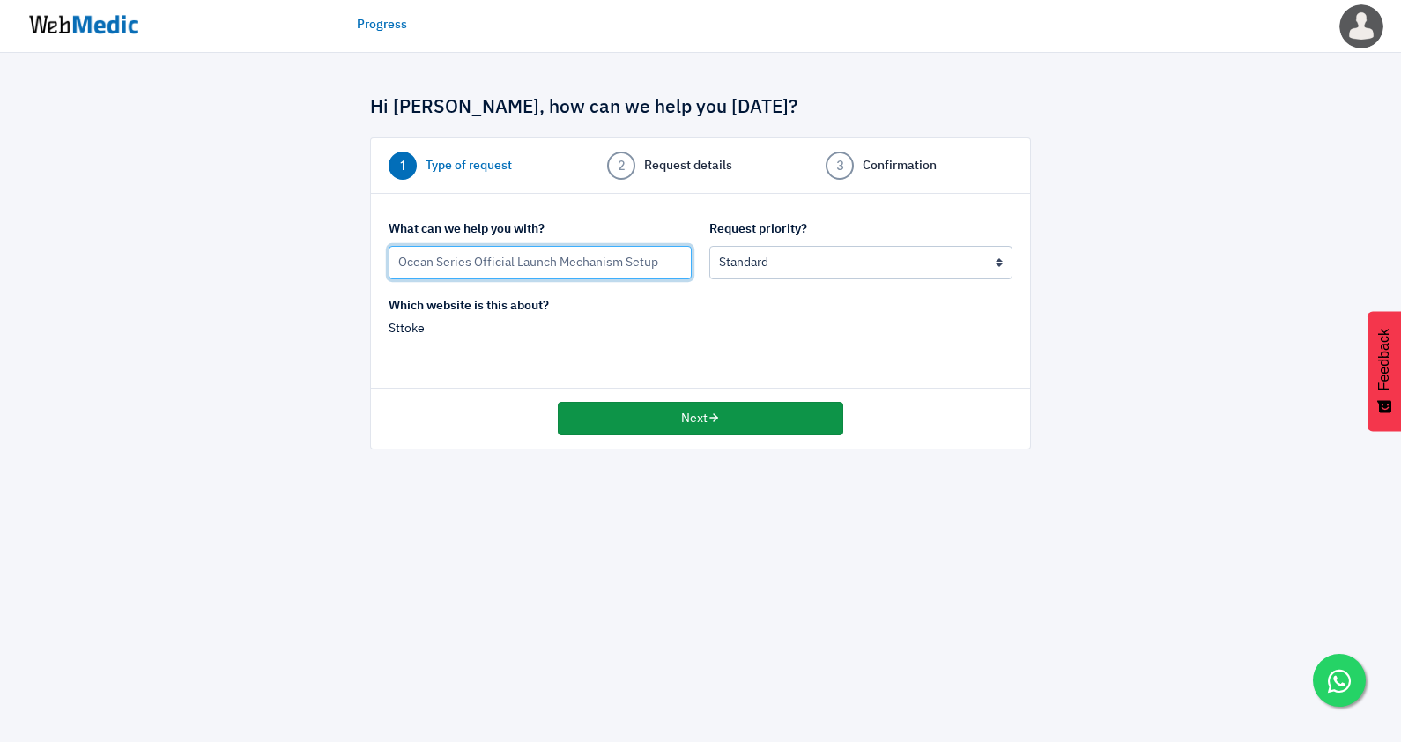
type input "Ocean Series Official Launch Mechanism Setup"
click at [670, 419] on button "Next" at bounding box center [700, 418] width 285 height 33
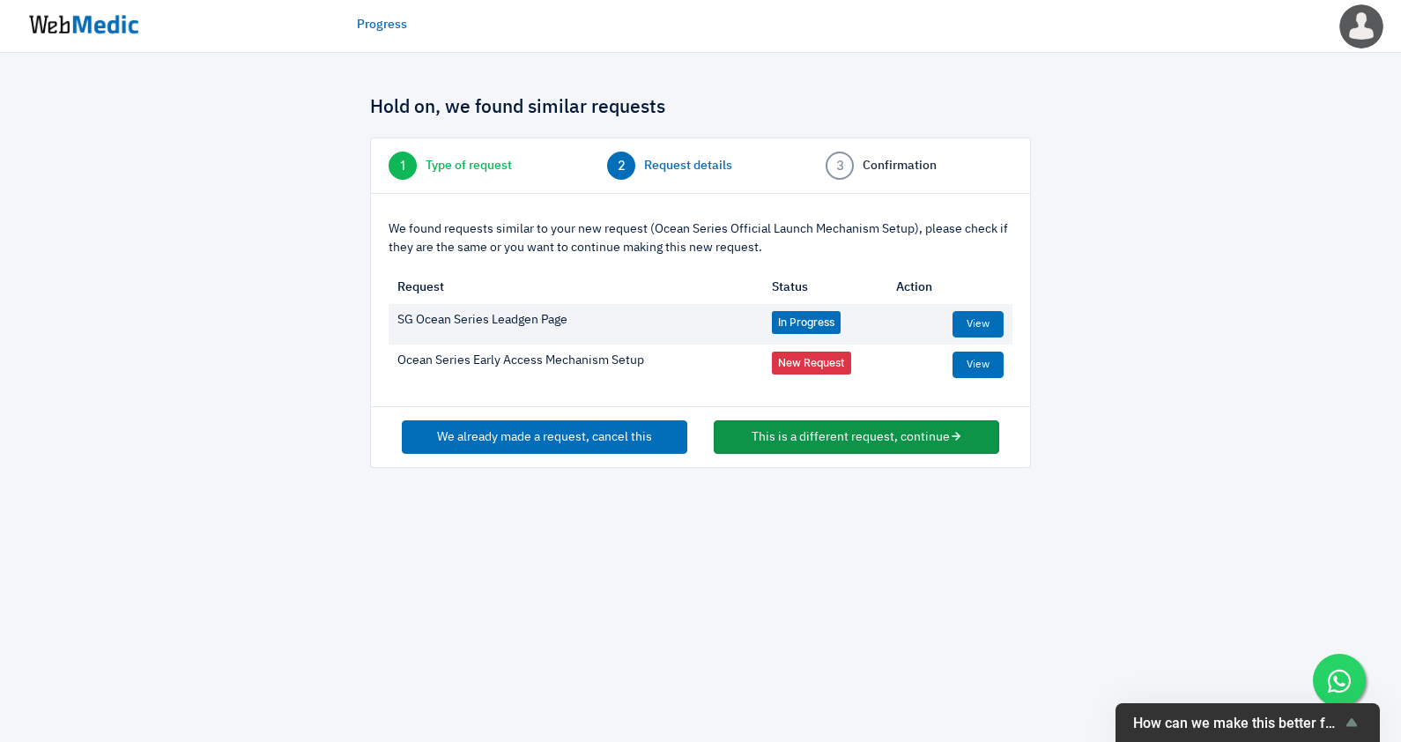
click at [856, 436] on button "This is a different request, continue" at bounding box center [856, 436] width 285 height 33
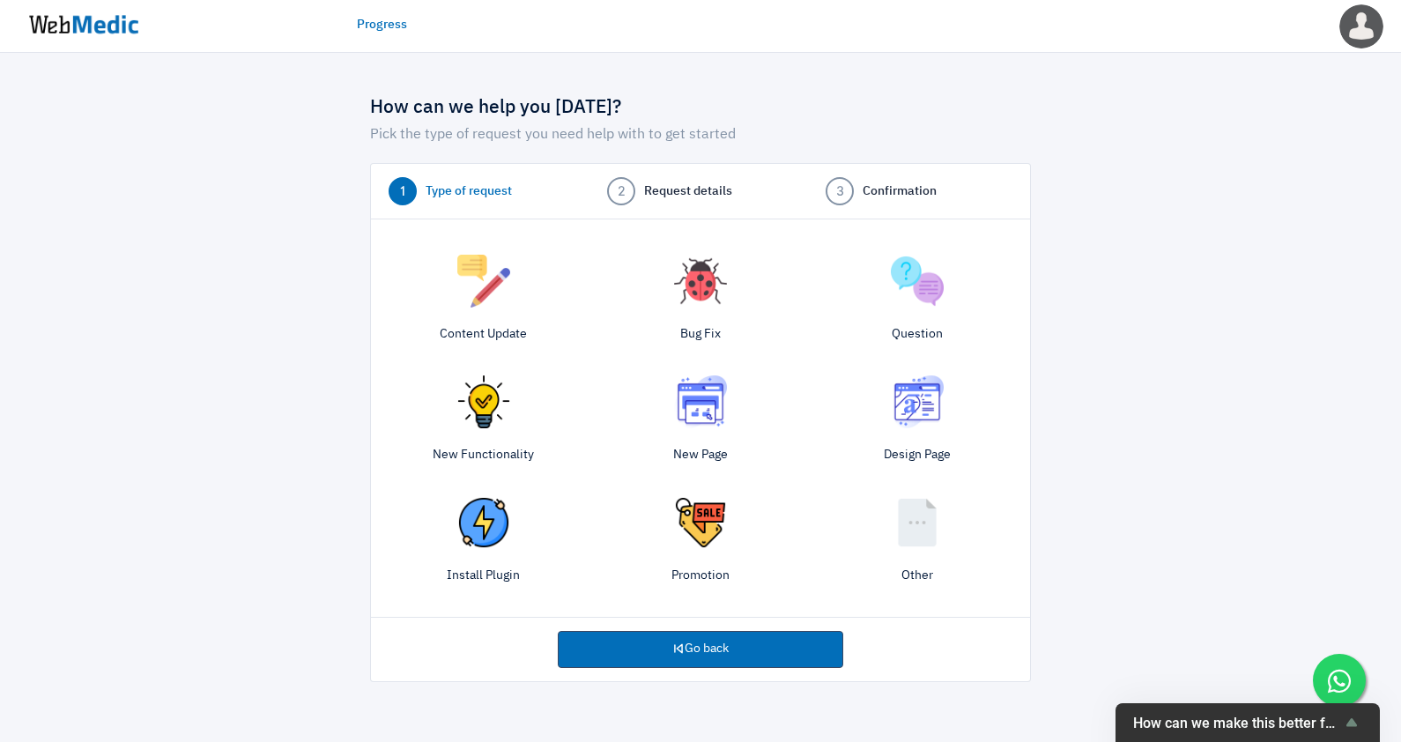
click at [694, 542] on img at bounding box center [700, 522] width 53 height 53
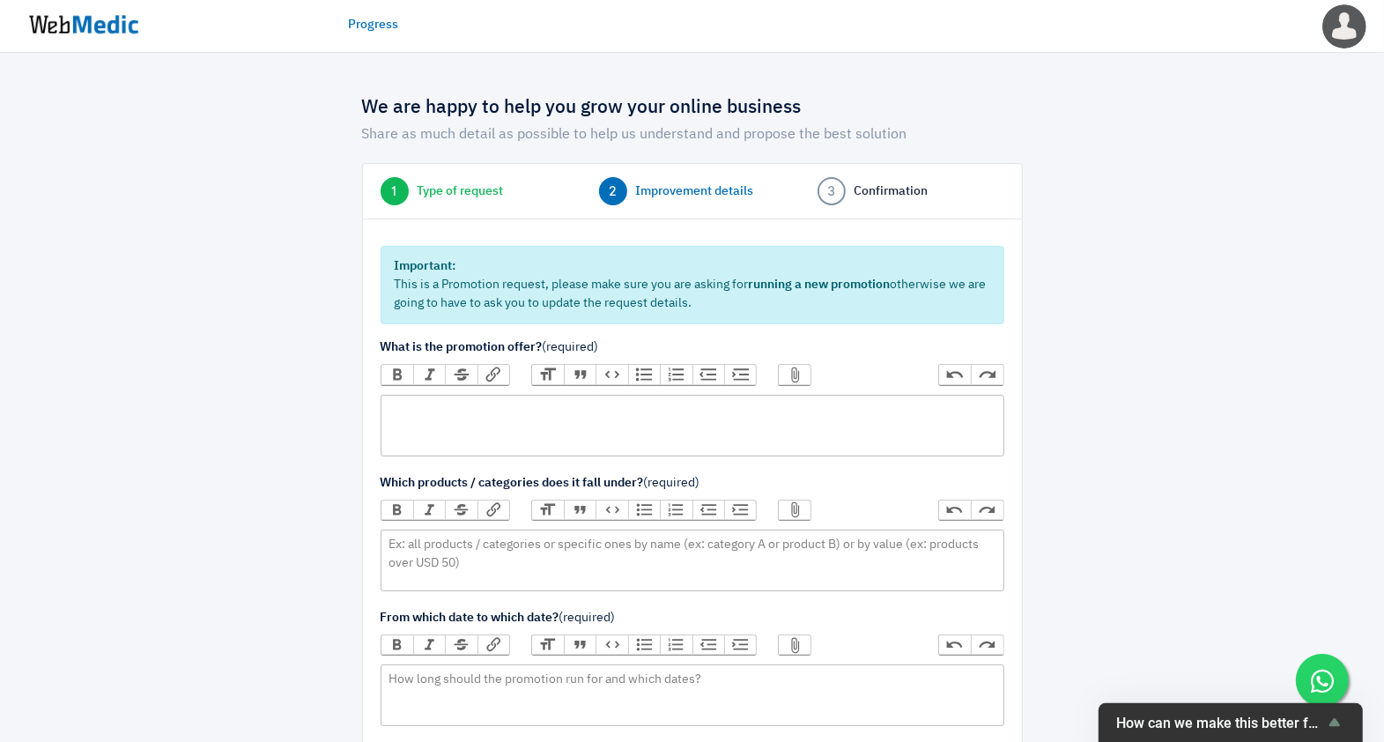
click at [465, 410] on trix-editor at bounding box center [693, 426] width 624 height 62
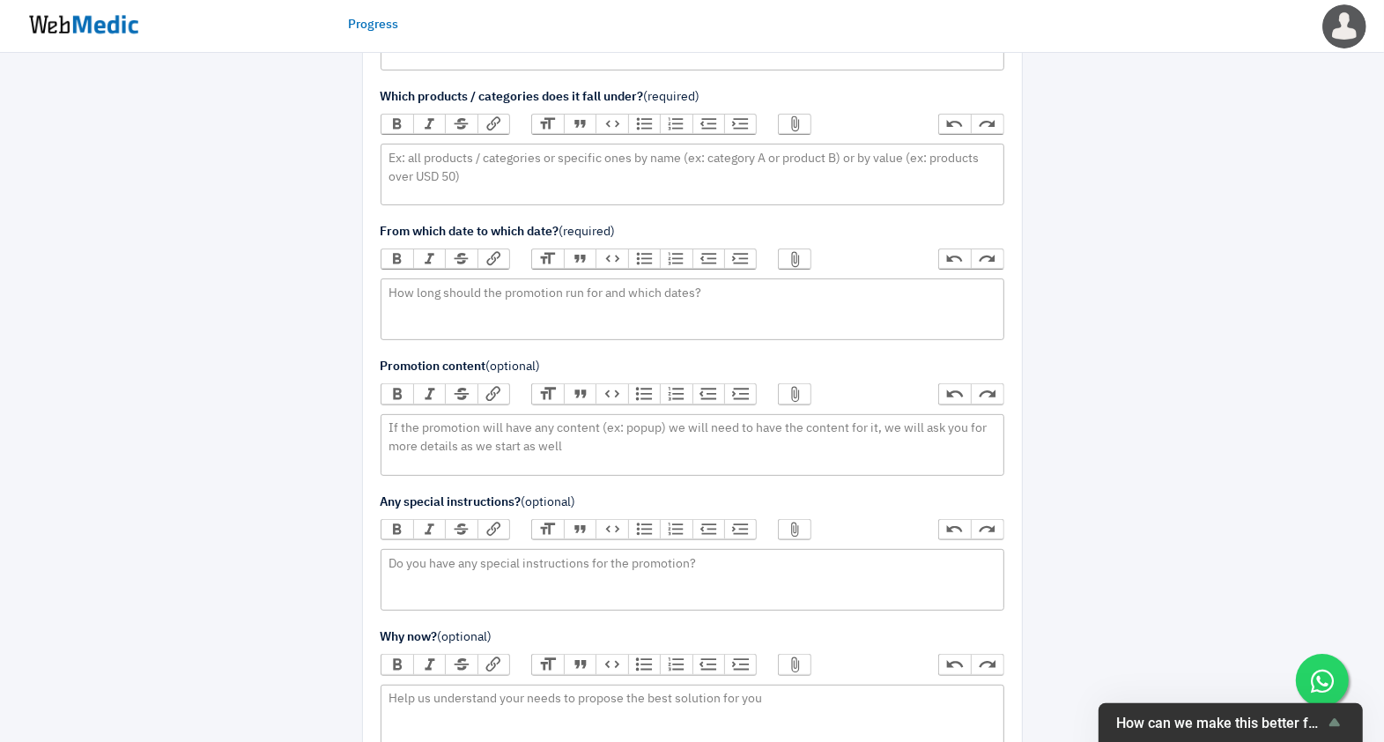
scroll to position [434, 0]
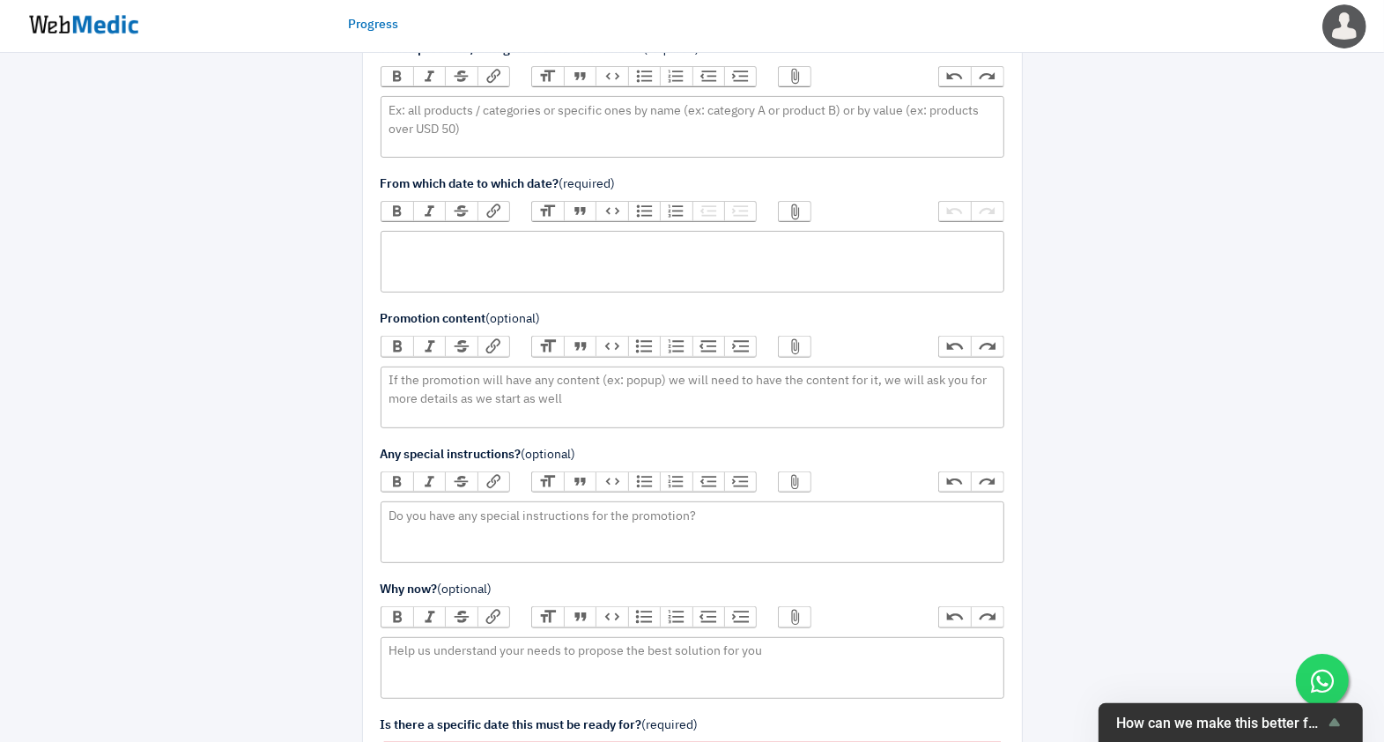
click at [555, 264] on trix-editor at bounding box center [693, 262] width 624 height 62
click at [551, 241] on div "[DATE] 10am MYT - offer is fully redeemed." at bounding box center [692, 246] width 607 height 19
click at [390, 241] on div "[DATE] 10am MYT, ends when offer is fully redeemed." at bounding box center [692, 246] width 607 height 19
click at [591, 242] on div "Starts on 4 October 2025 10am MYT, ends when offer is fully redeemed." at bounding box center [692, 246] width 607 height 19
click at [682, 237] on div "Starts on 4 October 2025 10am MYT, and ends when offer is fully redeemed." at bounding box center [692, 246] width 607 height 19
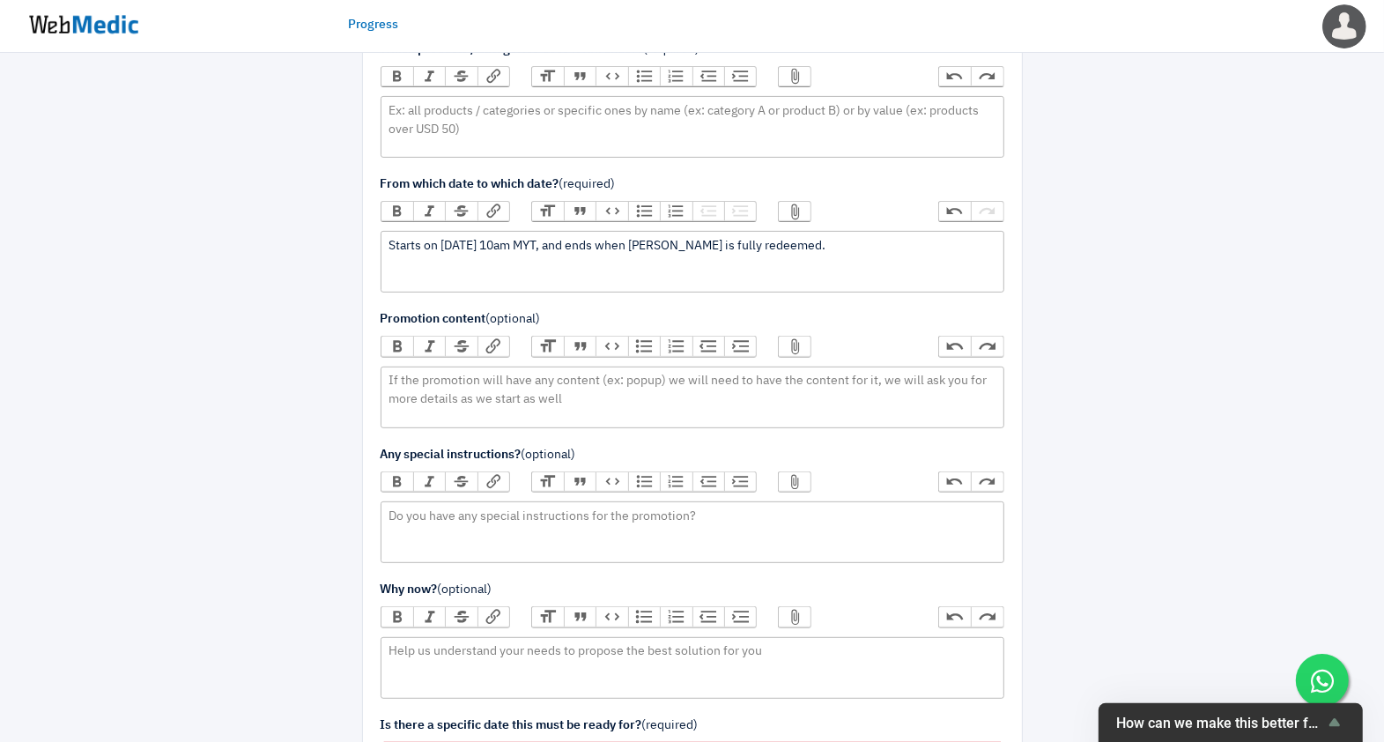
type trix-editor "<div>Starts on 4 October 2025 10am MYT, and ends when the offer is fully redeem…"
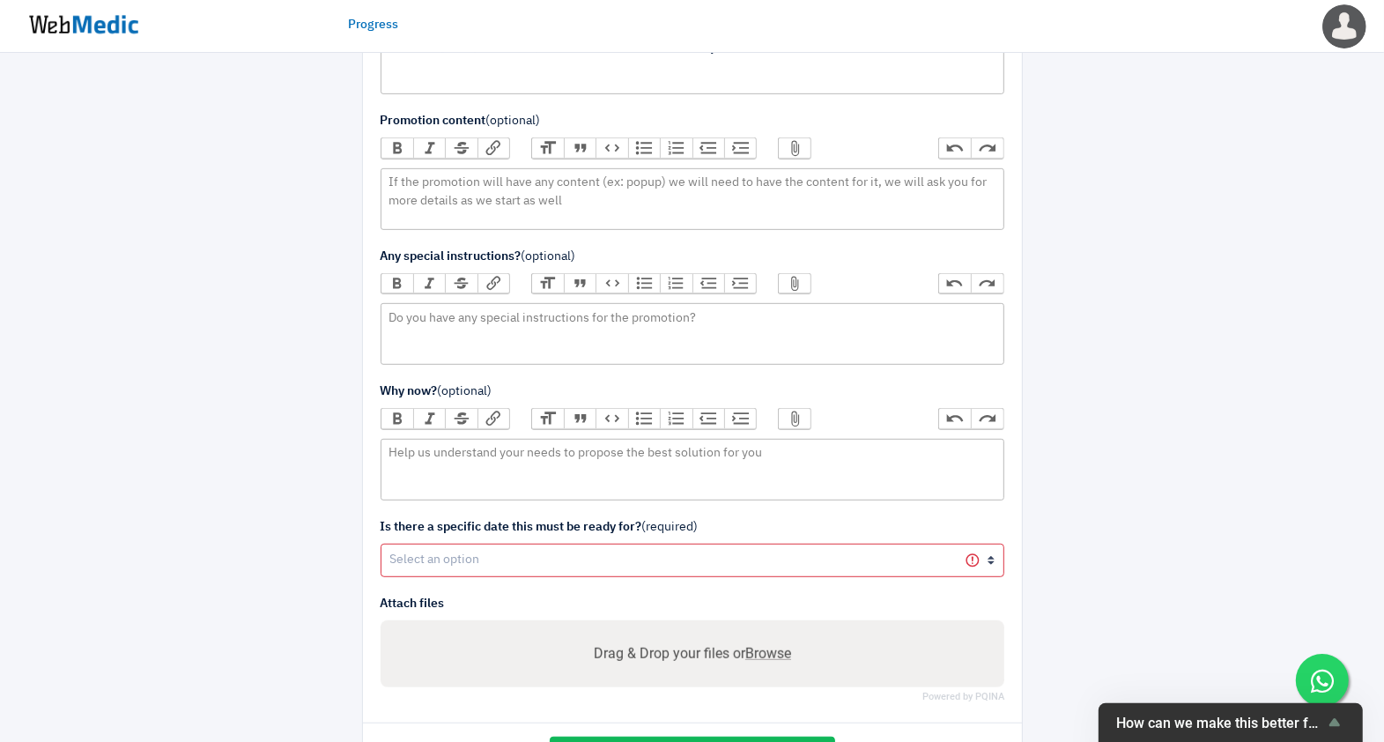
scroll to position [634, 0]
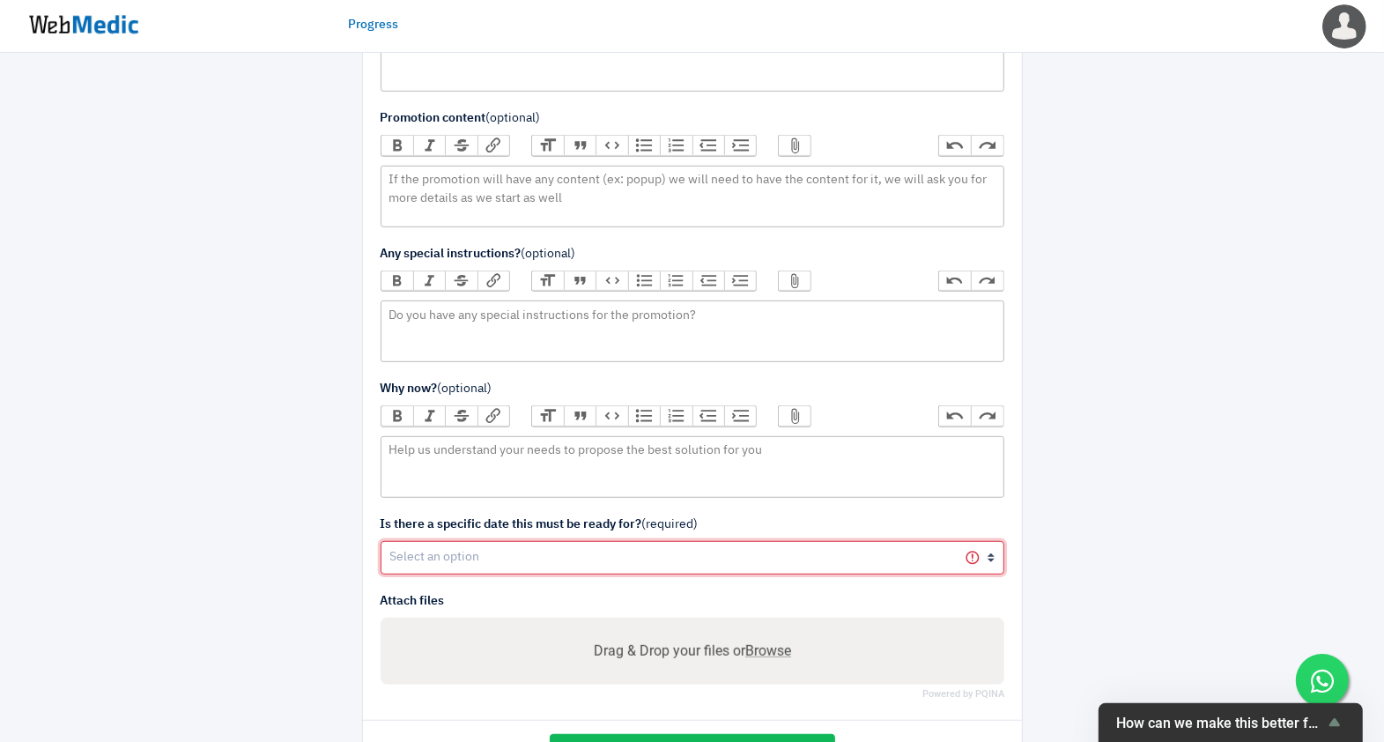
click at [526, 545] on select "Yes No" at bounding box center [693, 557] width 624 height 33
select select "1"
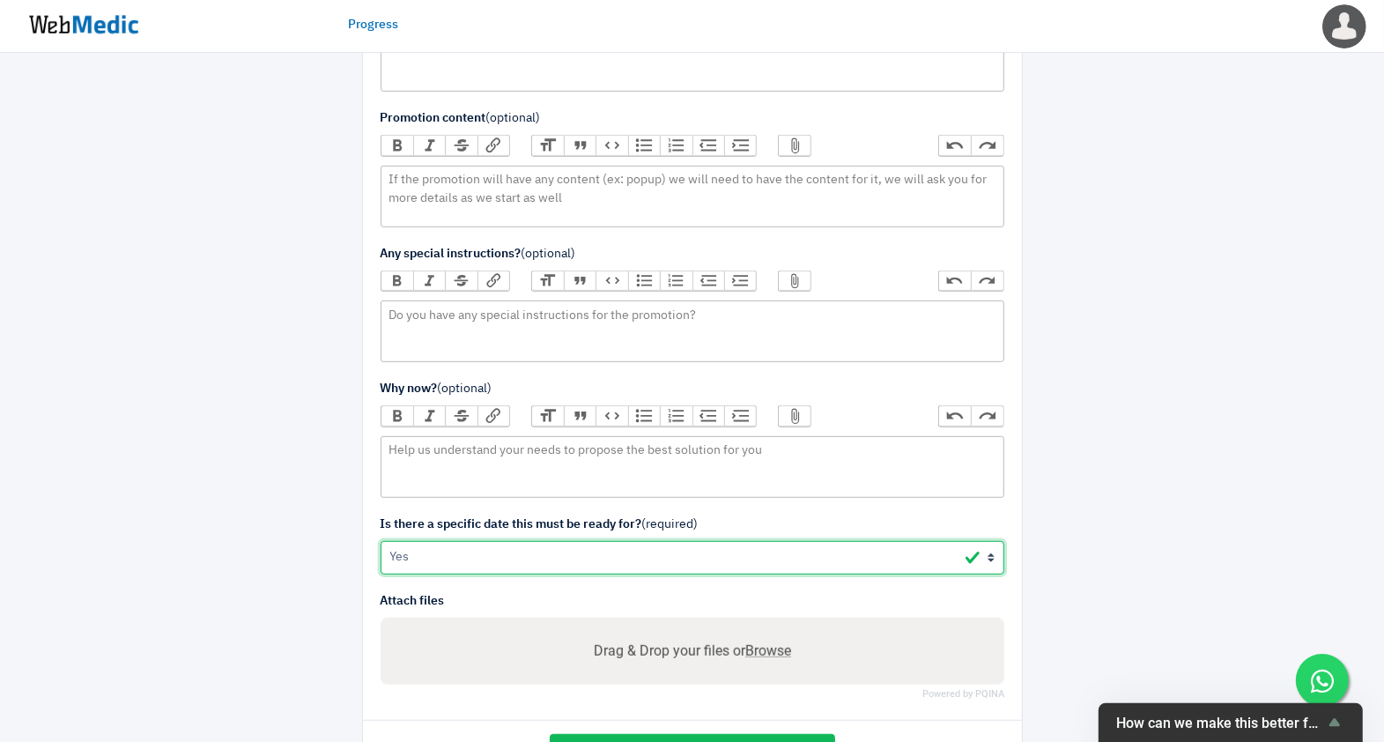
click at [381, 541] on select "Yes No" at bounding box center [693, 557] width 624 height 33
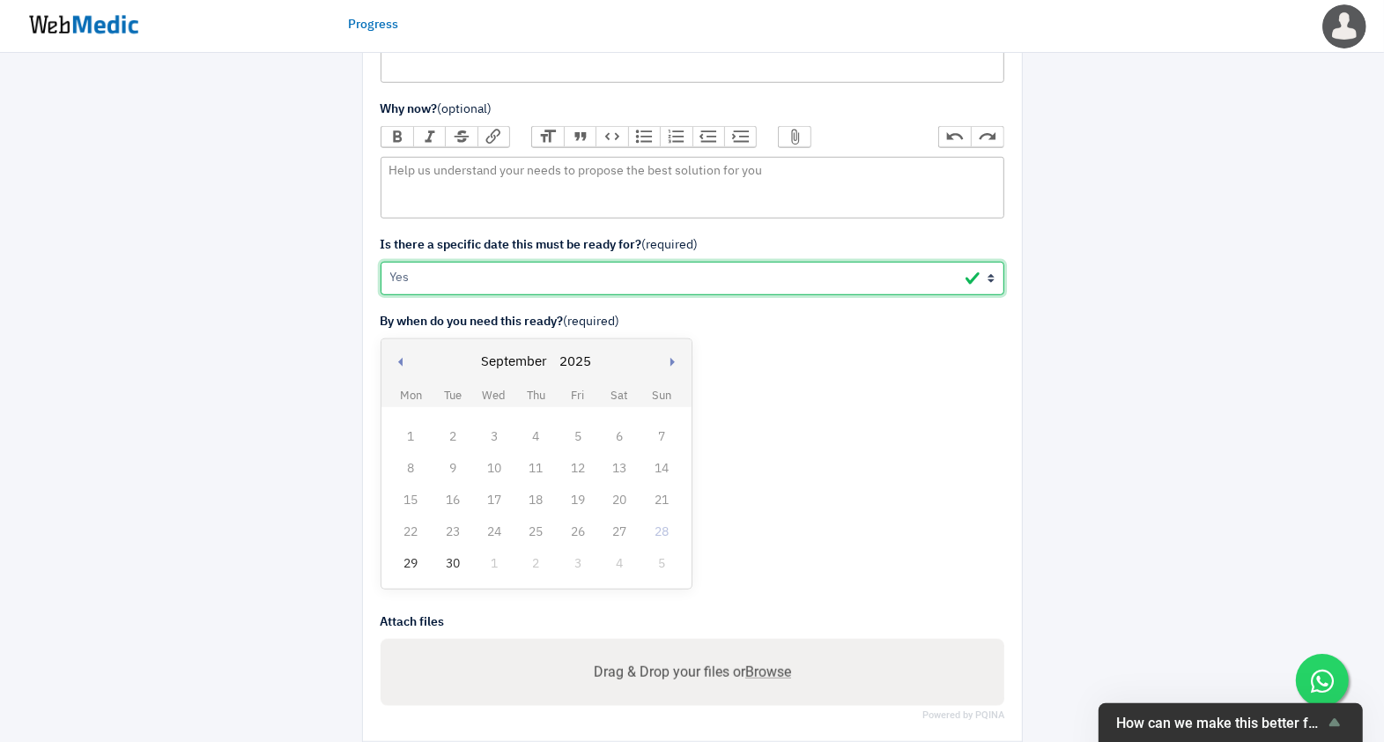
scroll to position [915, 0]
click at [677, 345] on button "Next month" at bounding box center [675, 361] width 44 height 47
select select "9"
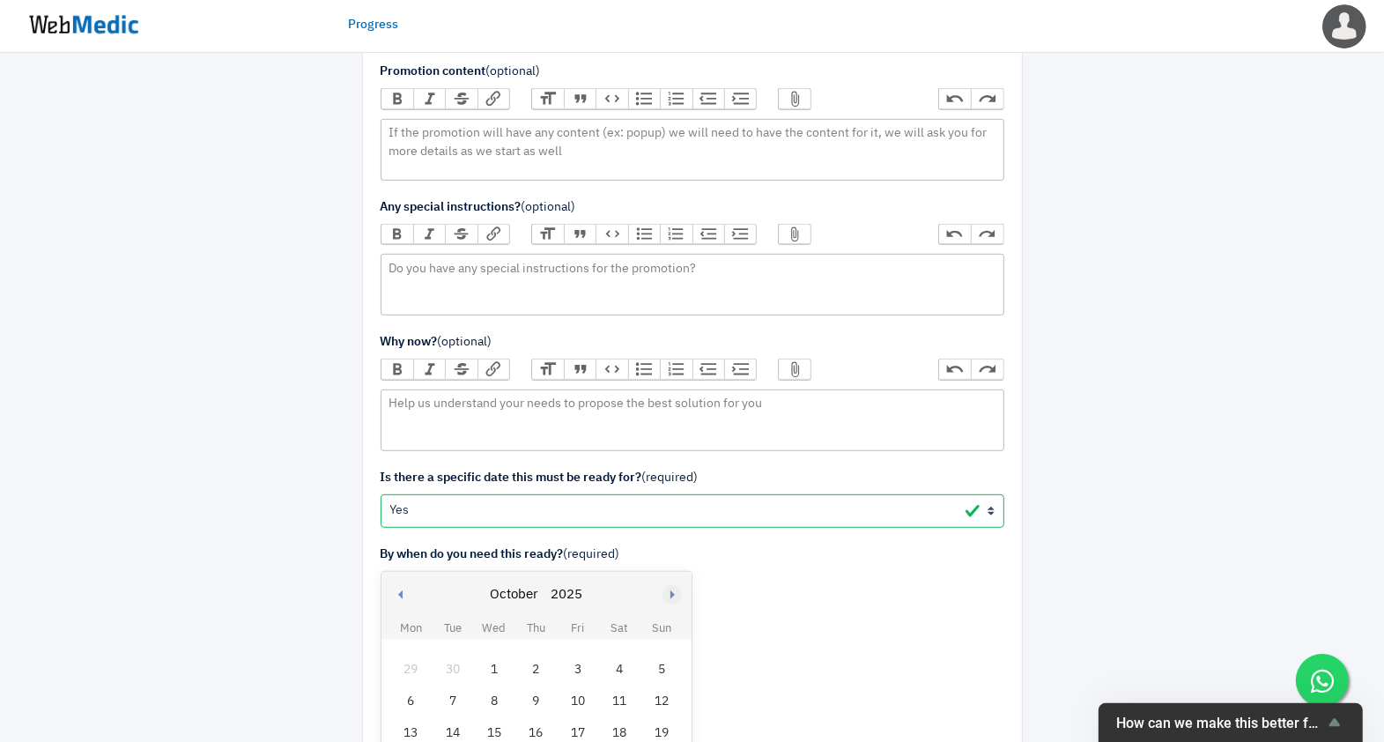
scroll to position [789, 0]
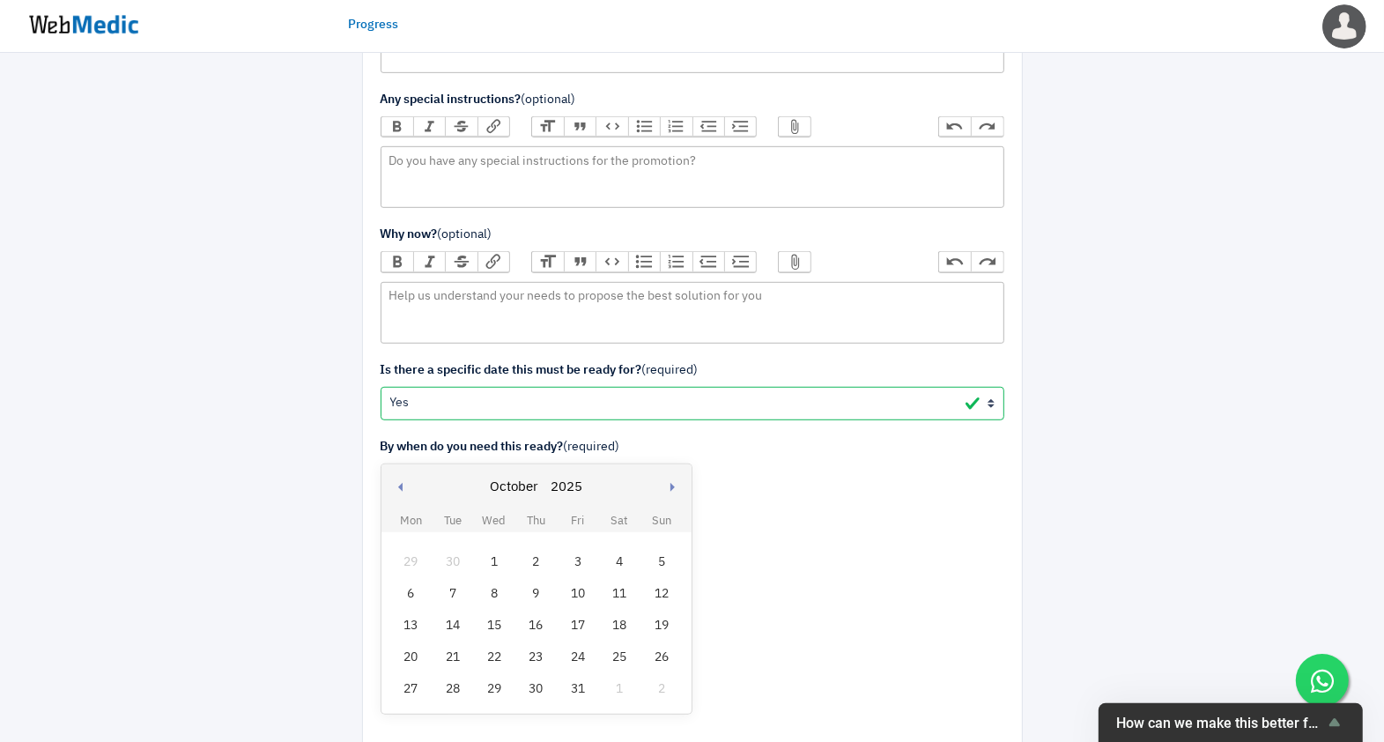
click at [578, 556] on div "3" at bounding box center [578, 562] width 23 height 23
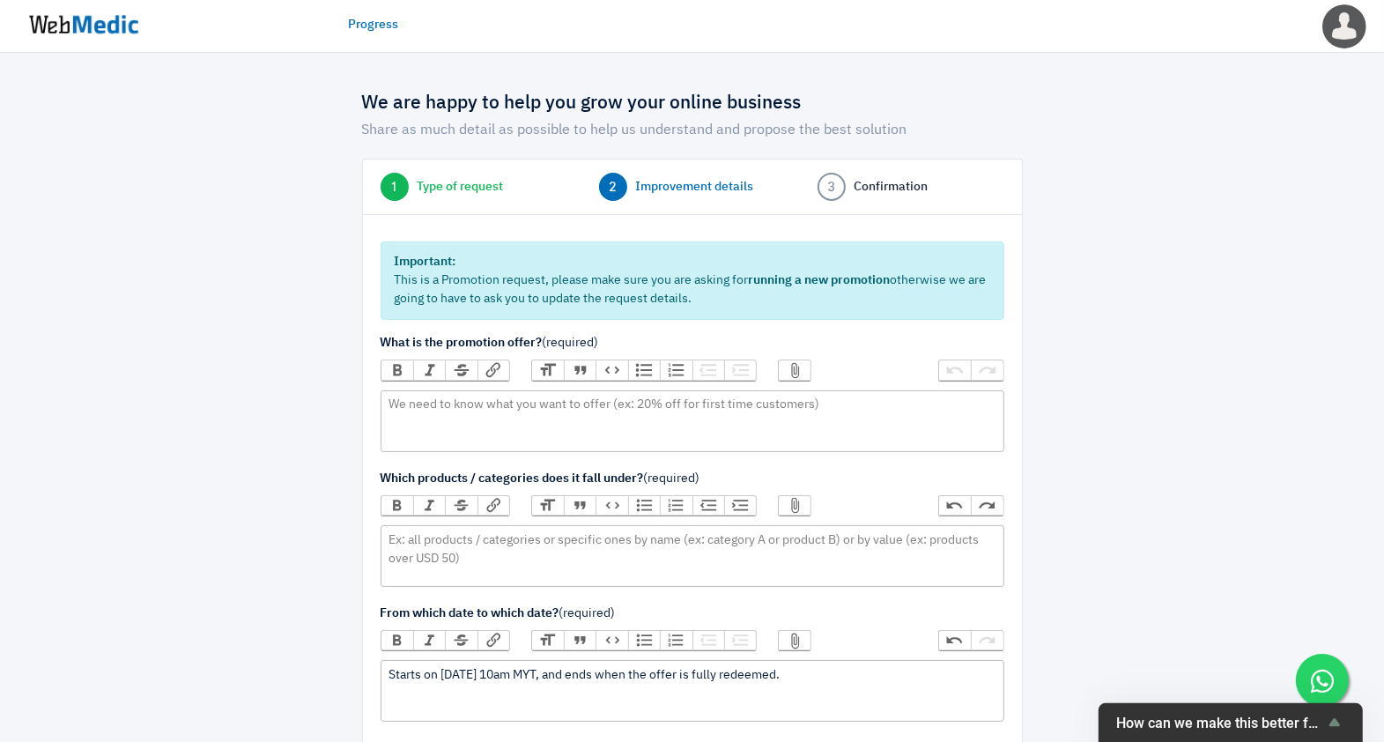
scroll to position [0, 0]
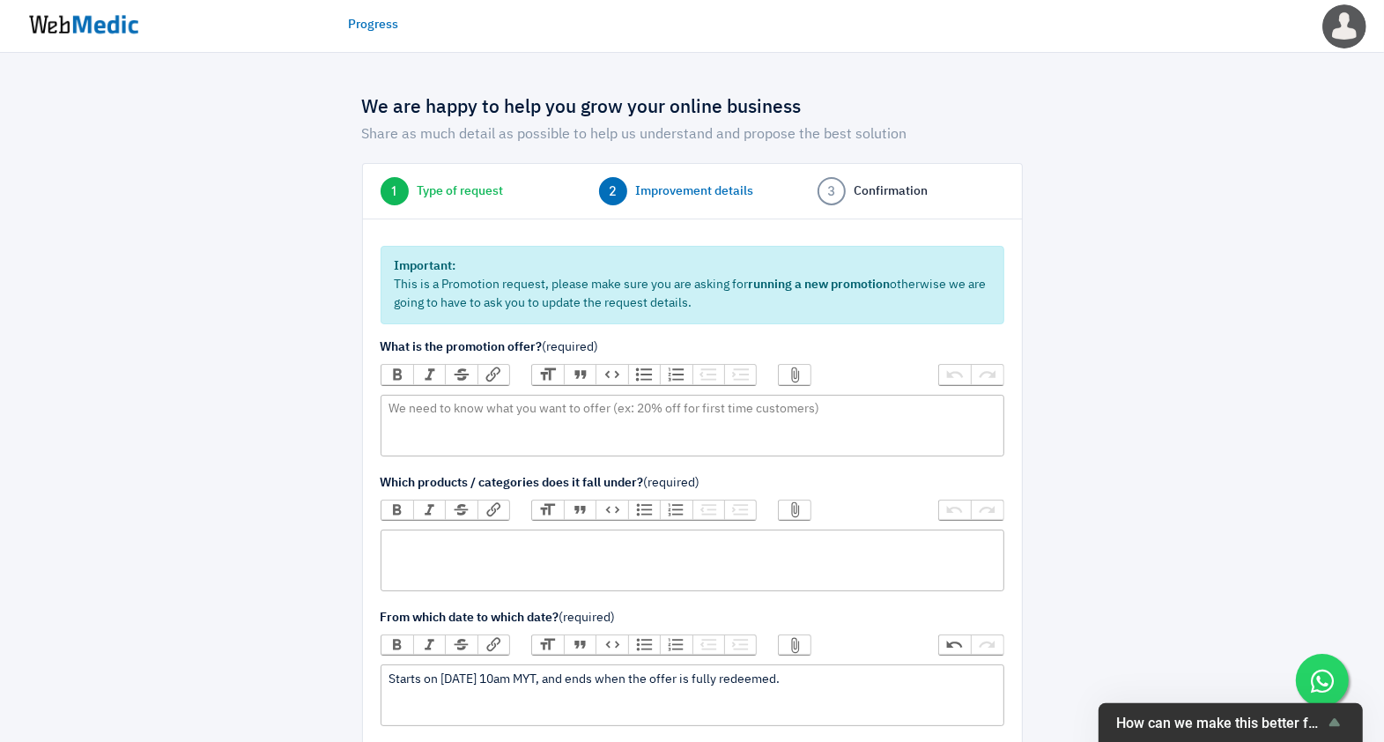
click at [480, 551] on trix-editor at bounding box center [693, 561] width 624 height 62
paste trix-editor "a href="https://admin.shopify.com/store/officialsttoke/products/9879970742574">…"
click at [524, 516] on div "Bold Italic Strikethrough Link Heading Quote Code Bullets Numbers Decrease Leve…" at bounding box center [693, 515] width 624 height 30
click at [542, 531] on trix-editor "FREE STTOKE INC · Products · Coloured Tritan Leakproof Lid 2.0 for The Commuter…" at bounding box center [693, 561] width 624 height 62
type trix-editor "<div>Buy&nbsp;<br>FREE&nbsp;<a href="https://admin.shopify.com/store/officialst…"
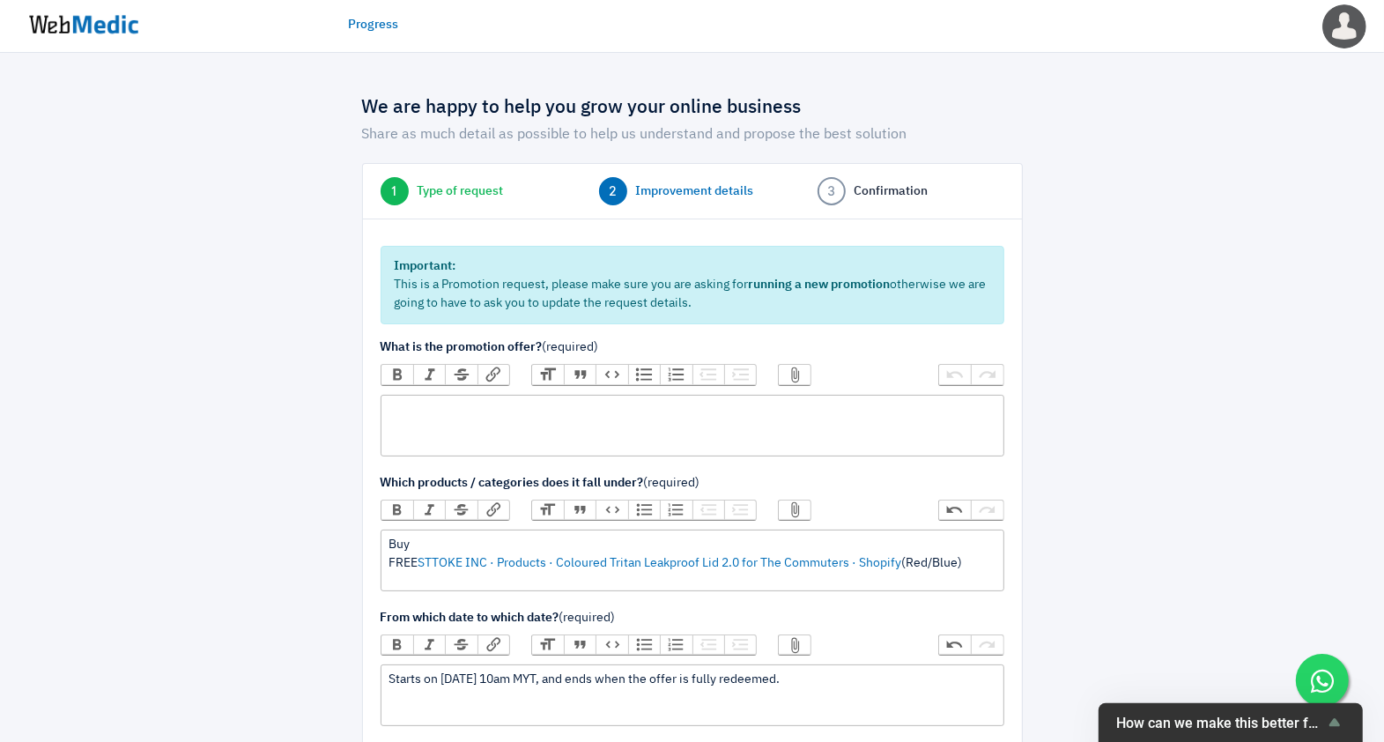
click at [487, 407] on trix-editor at bounding box center [693, 426] width 624 height 62
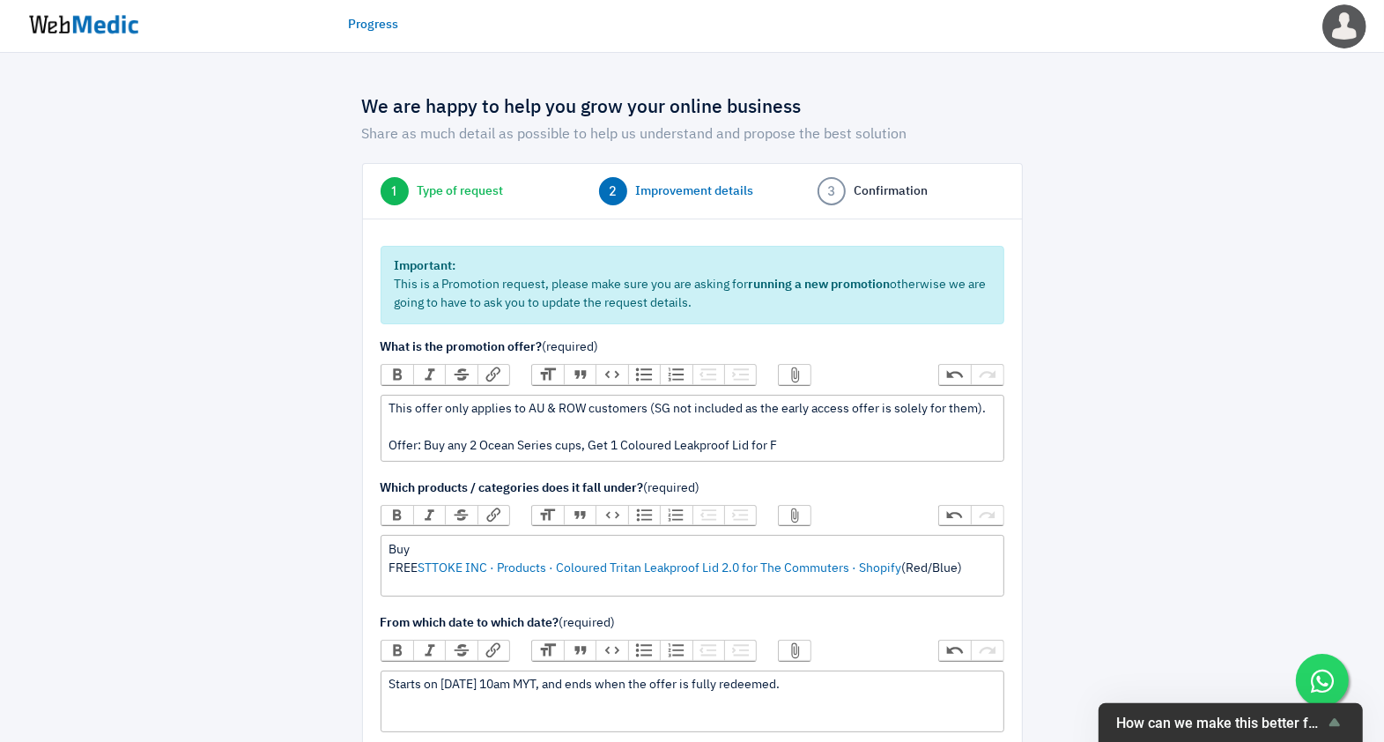
click at [835, 434] on div "This offer only applies to AU & ROW customers (SG not included as the early acc…" at bounding box center [692, 428] width 607 height 56
click at [851, 448] on div "This offer only applies to AU & ROW customers (SG not included as the early acc…" at bounding box center [692, 428] width 607 height 56
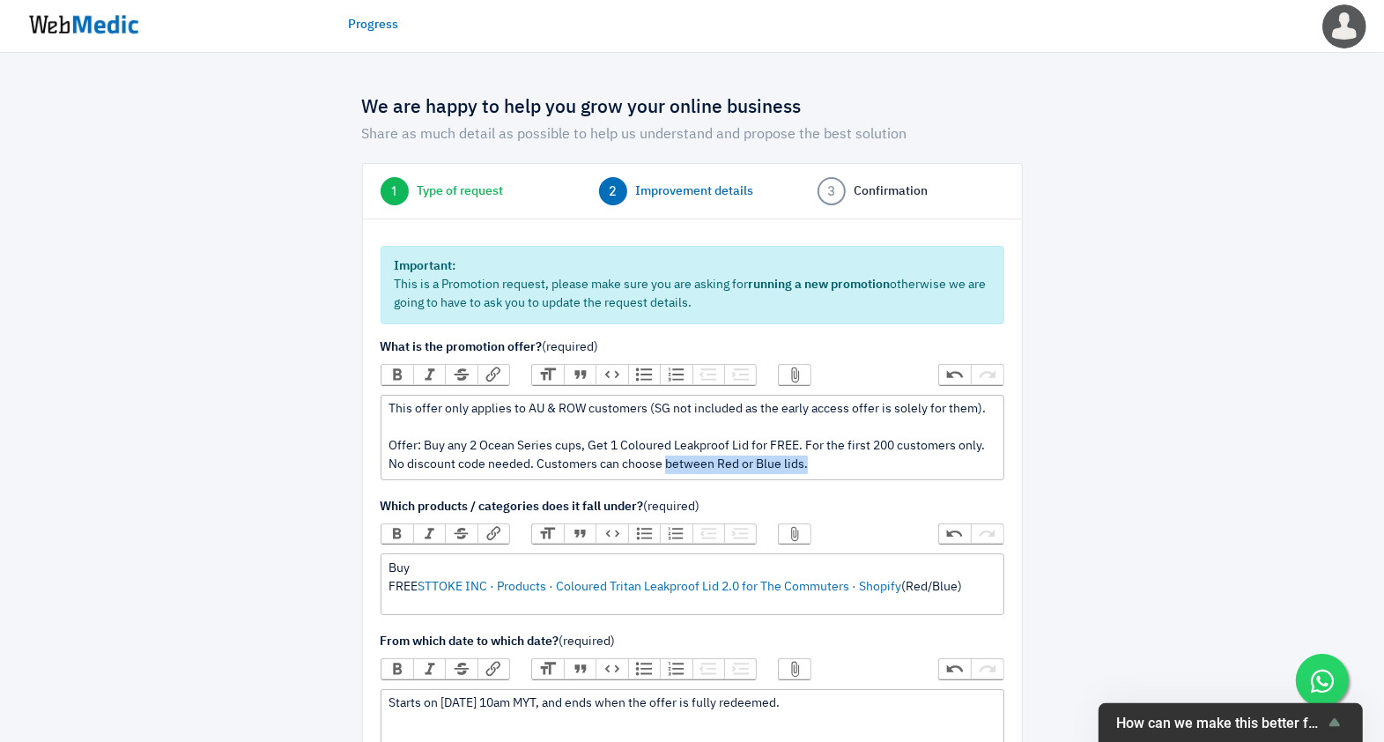
drag, startPoint x: 822, startPoint y: 459, endPoint x: 663, endPoint y: 456, distance: 159.5
click at [663, 456] on div "This offer only applies to AU & ROW customers (SG not included as the early acc…" at bounding box center [692, 437] width 607 height 74
type trix-editor "<div>This offer only applies to AU &amp; ROW customers (SG not included as the …"
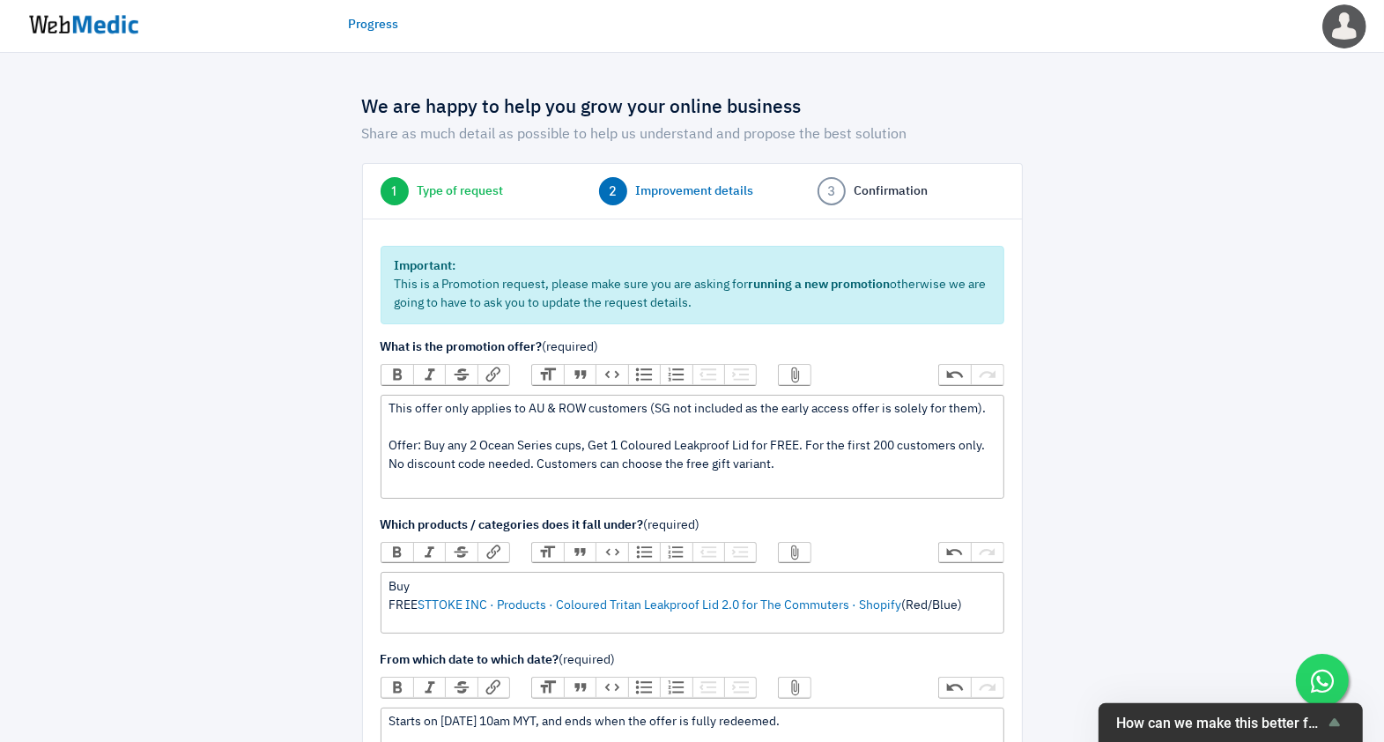
click at [531, 578] on div "Buy FREE STTOKE INC · Products · Coloured Tritan Leakproof Lid 2.0 for The Comm…" at bounding box center [692, 596] width 607 height 37
paste trix-editor "<div>Buy <a href="https://admin.shopify.com/store/officialsttoke/products/10067…"
drag, startPoint x: 975, startPoint y: 604, endPoint x: 419, endPoint y: 595, distance: 556.9
click at [419, 595] on div "Buy STTOKE INC · Products · Ocean Series · Shopify FREE STTOKE INC · Products ·…" at bounding box center [692, 596] width 607 height 37
paste trix-editor "a href="https://admin.shopify.com/store/officialsttoke/products/10067012649262"…"
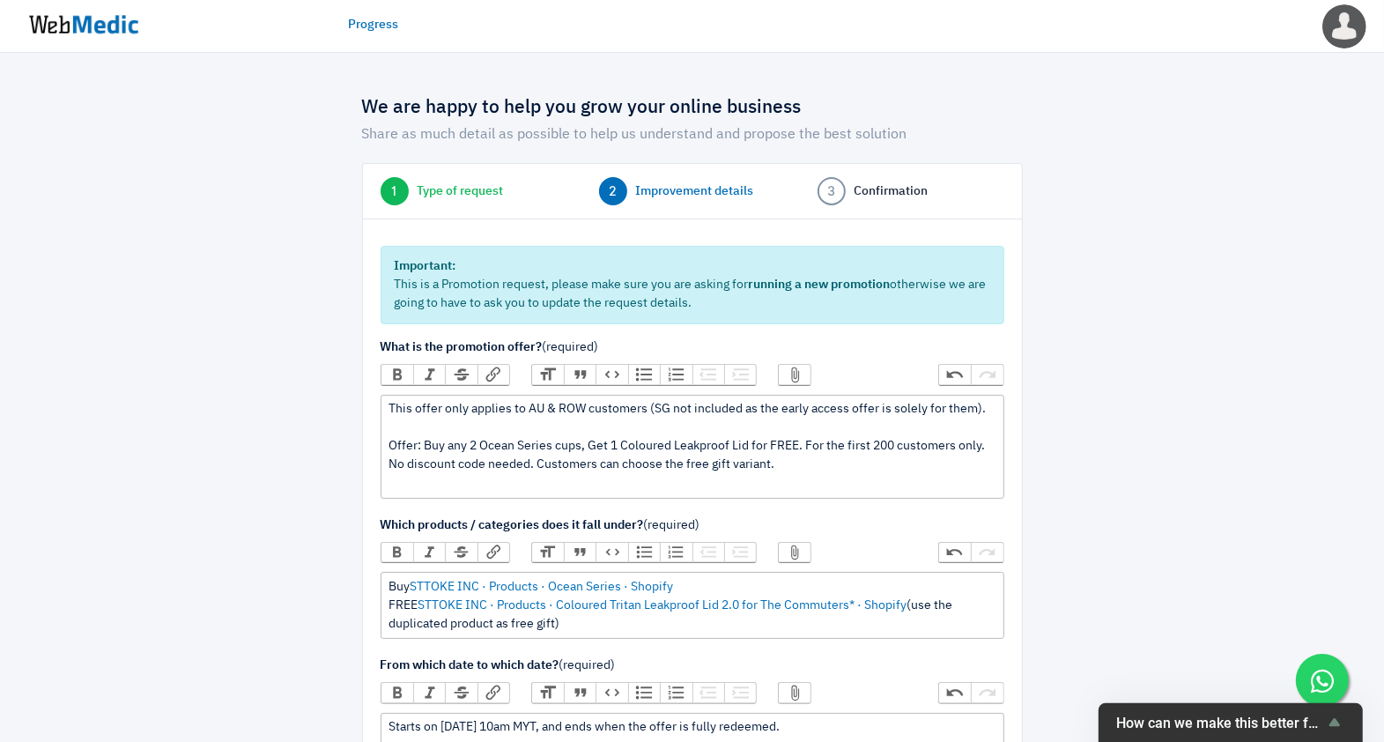
type trix-editor "<div>Buy <a href="https://admin.shopify.com/store/officialsttoke/products/10067…"
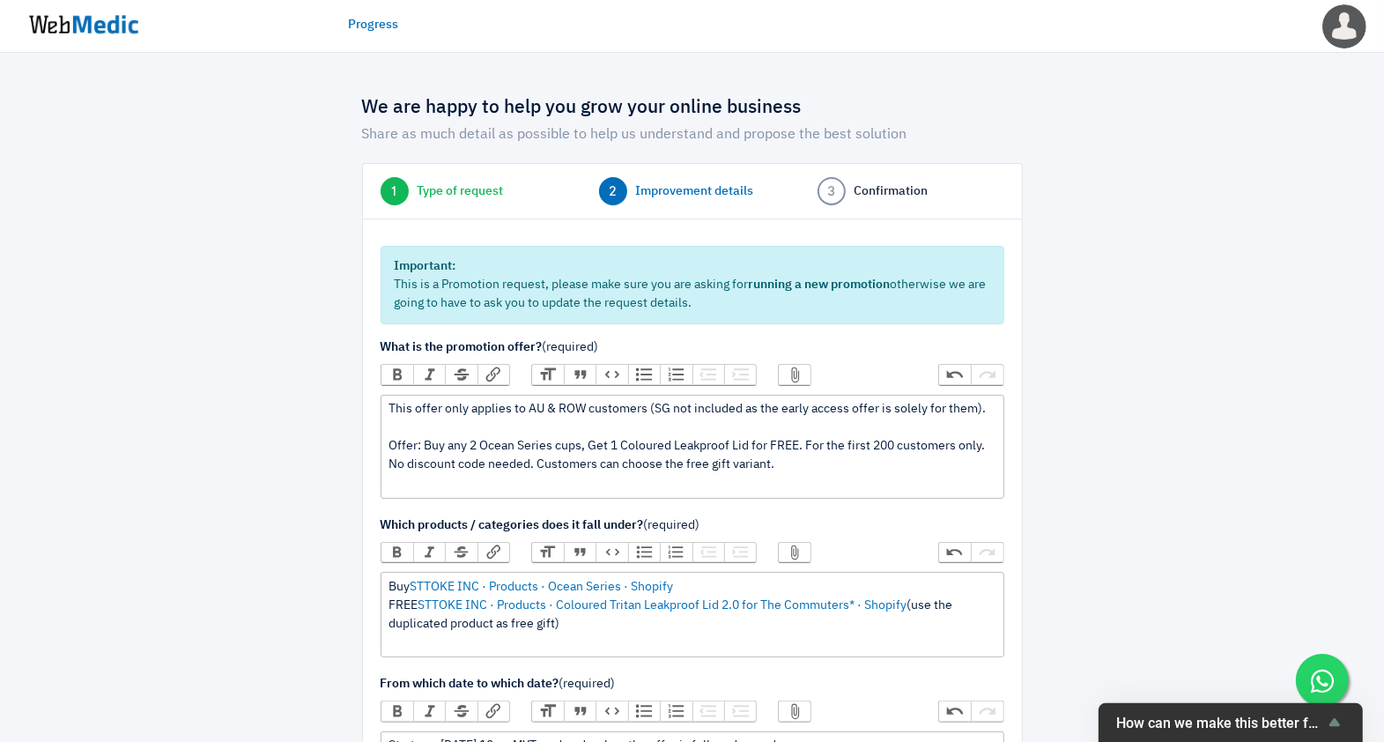
click at [497, 427] on div "This offer only applies to AU & ROW customers (SG not included as the early acc…" at bounding box center [692, 446] width 607 height 93
click at [829, 472] on div "This offer only applies to AU & ROW customers (SG not included as the early acc…" at bounding box center [692, 446] width 607 height 93
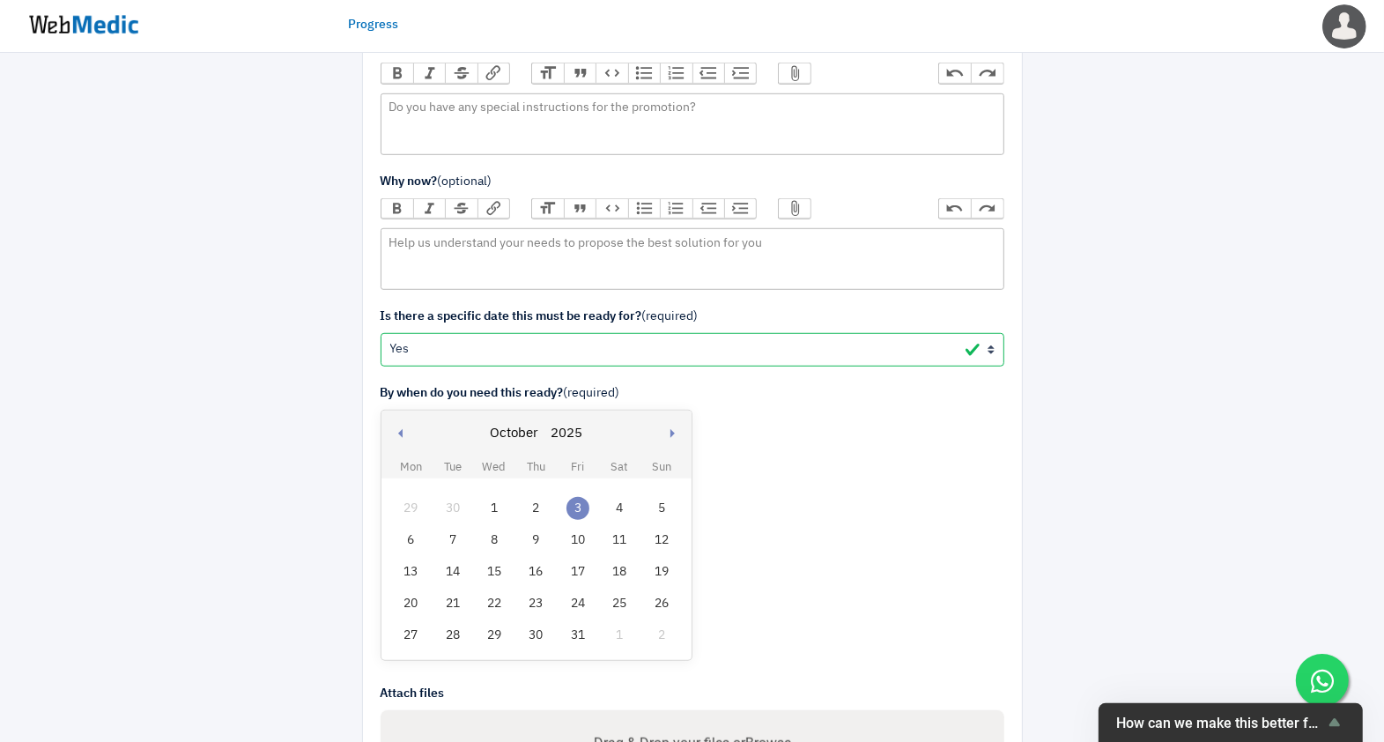
scroll to position [1058, 0]
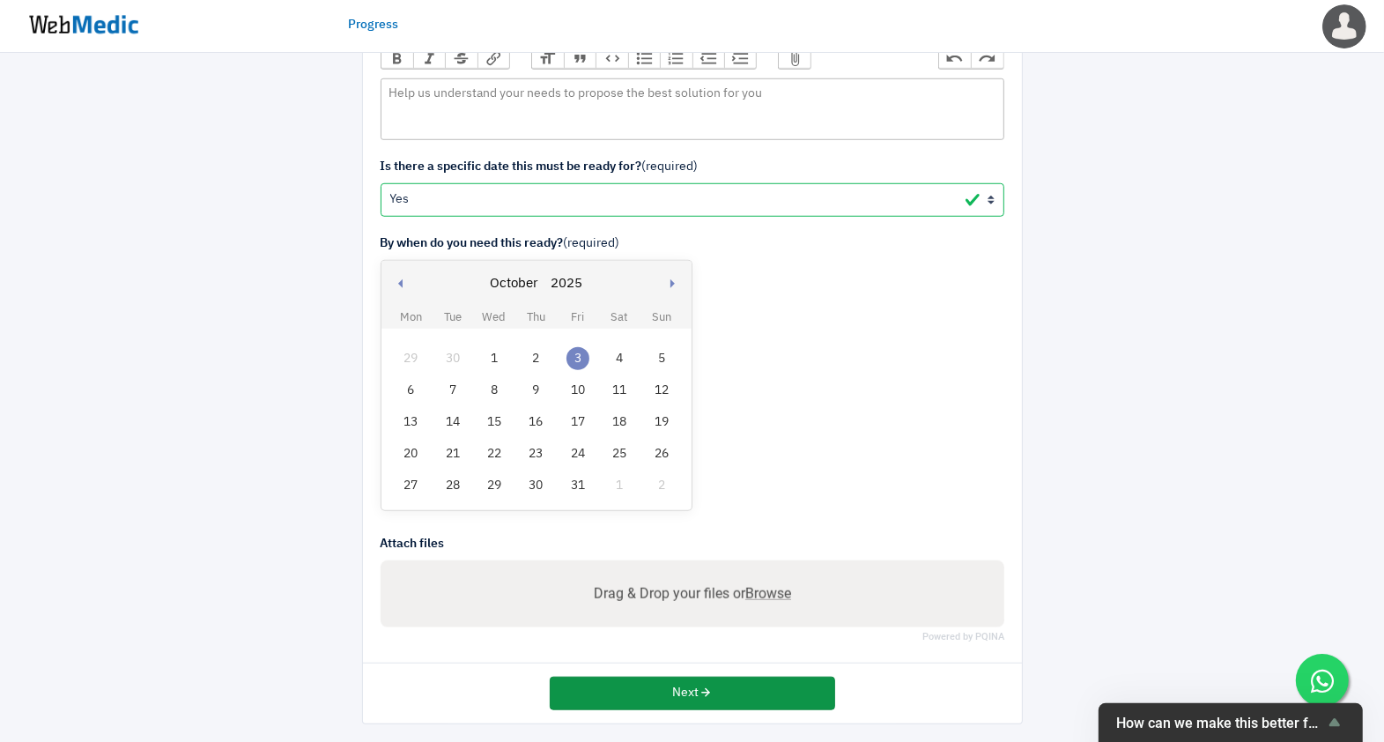
click at [686, 690] on button "Next" at bounding box center [692, 693] width 285 height 33
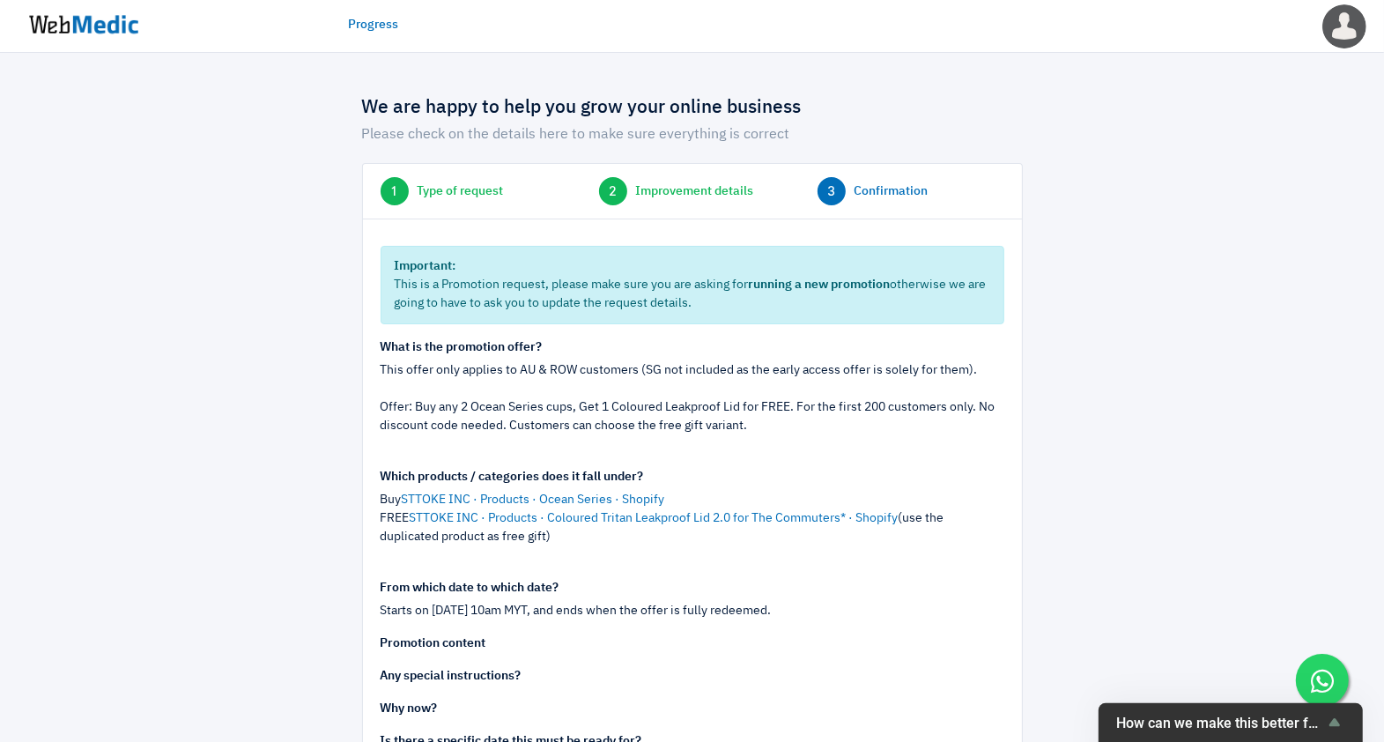
scroll to position [260, 0]
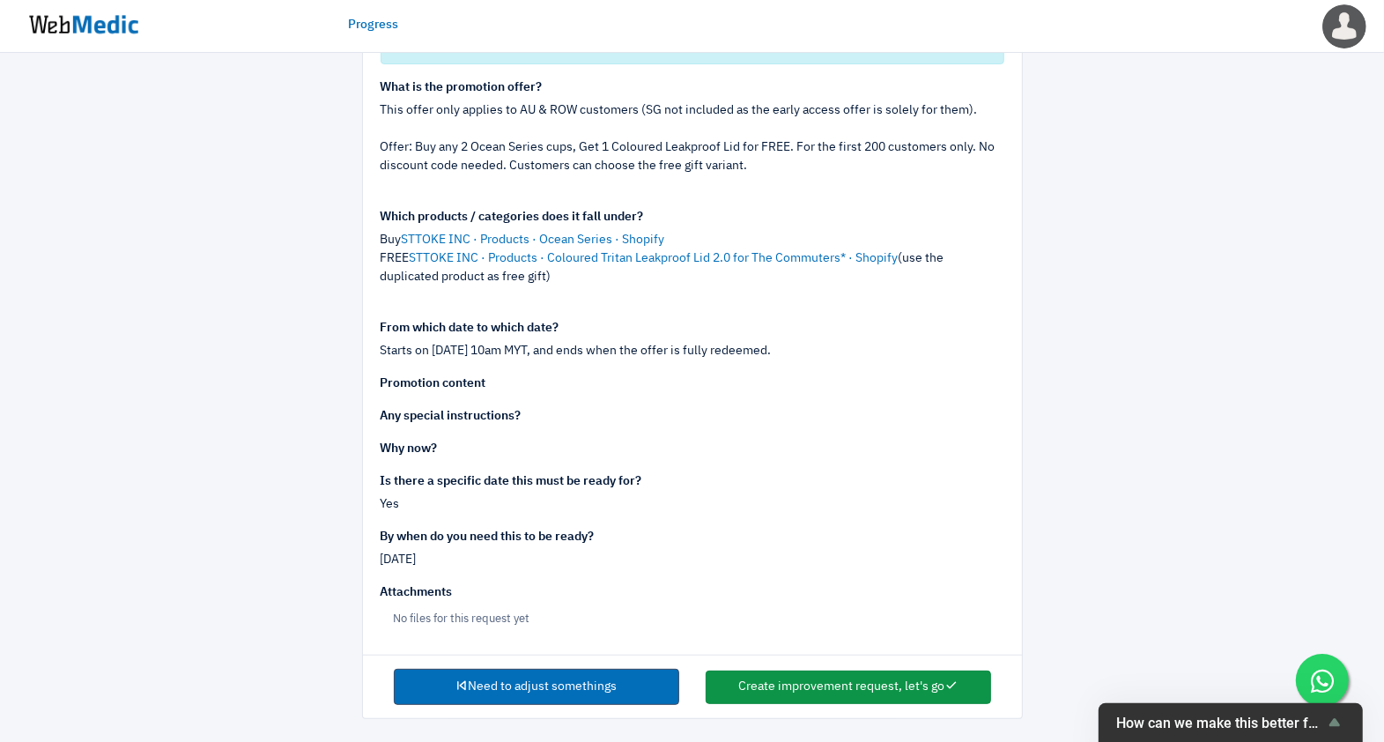
click at [782, 678] on button "Create improvement request, let's go" at bounding box center [848, 687] width 285 height 33
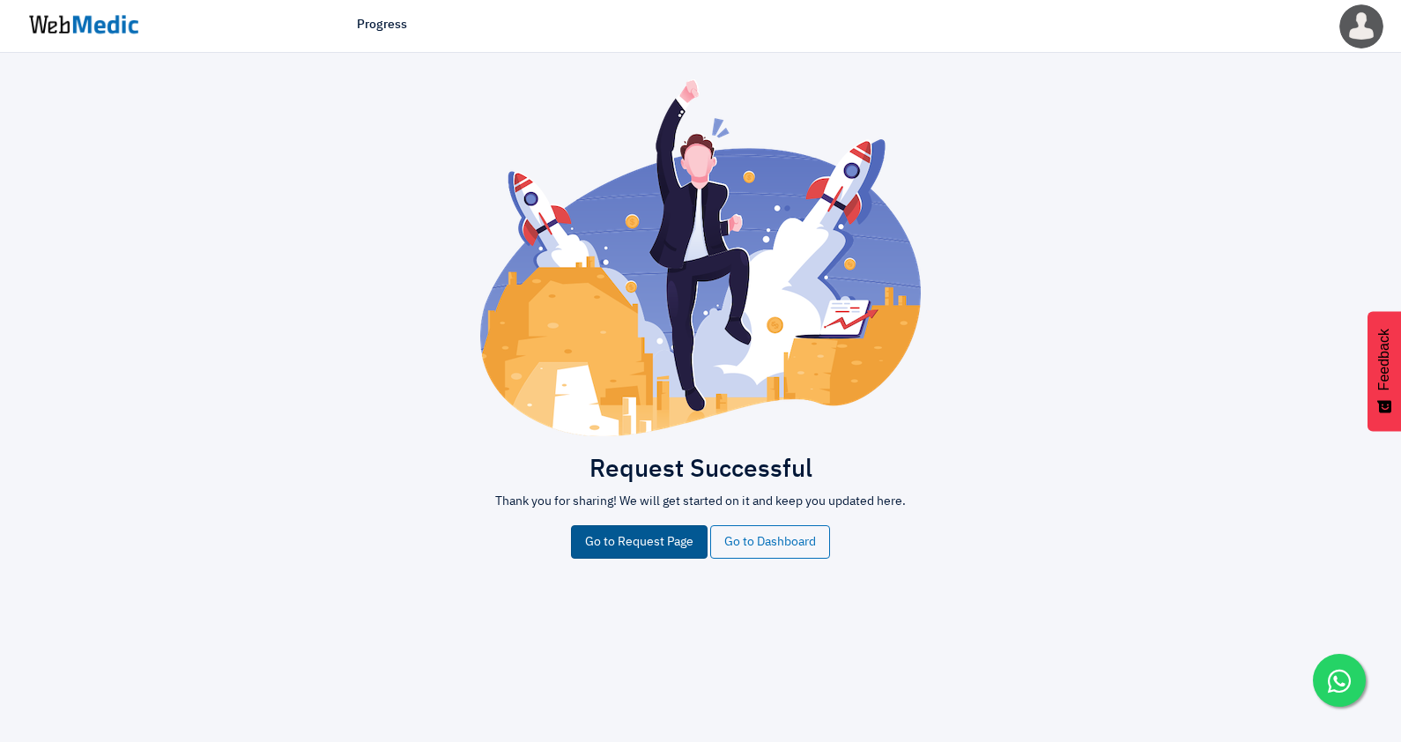
click at [648, 537] on link "Go to Request Page" at bounding box center [639, 541] width 137 height 33
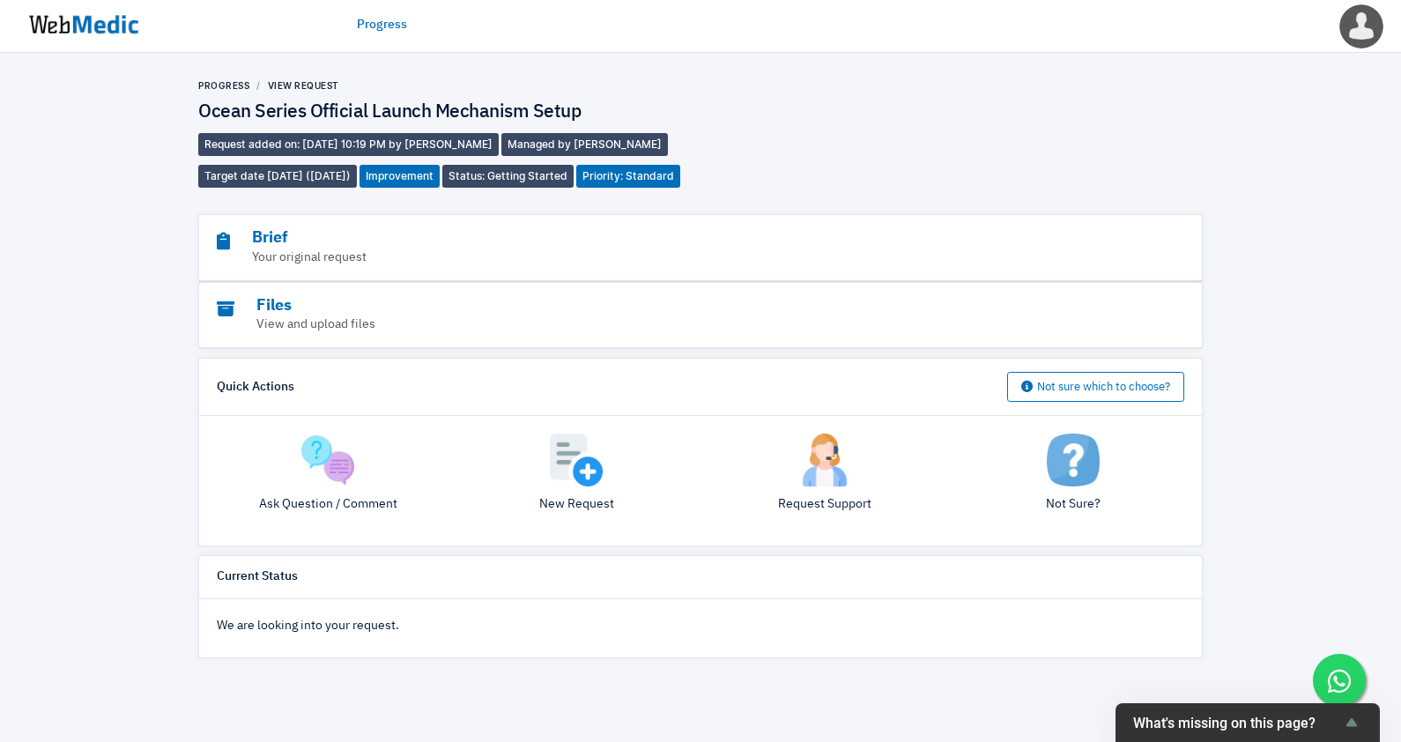
click at [107, 31] on img at bounding box center [84, 24] width 132 height 55
